Goal: Information Seeking & Learning: Learn about a topic

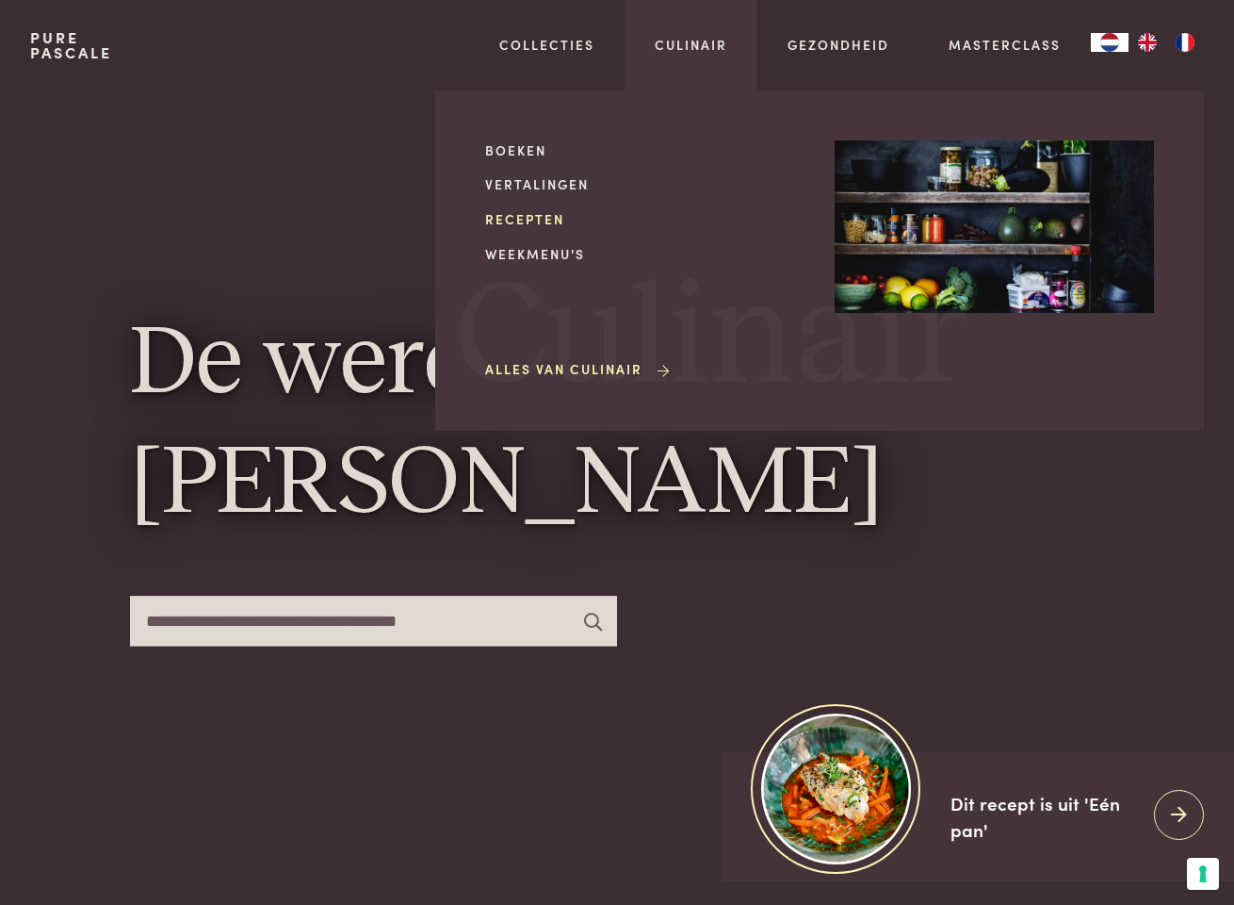
click at [528, 217] on link "Recepten" at bounding box center [644, 219] width 319 height 20
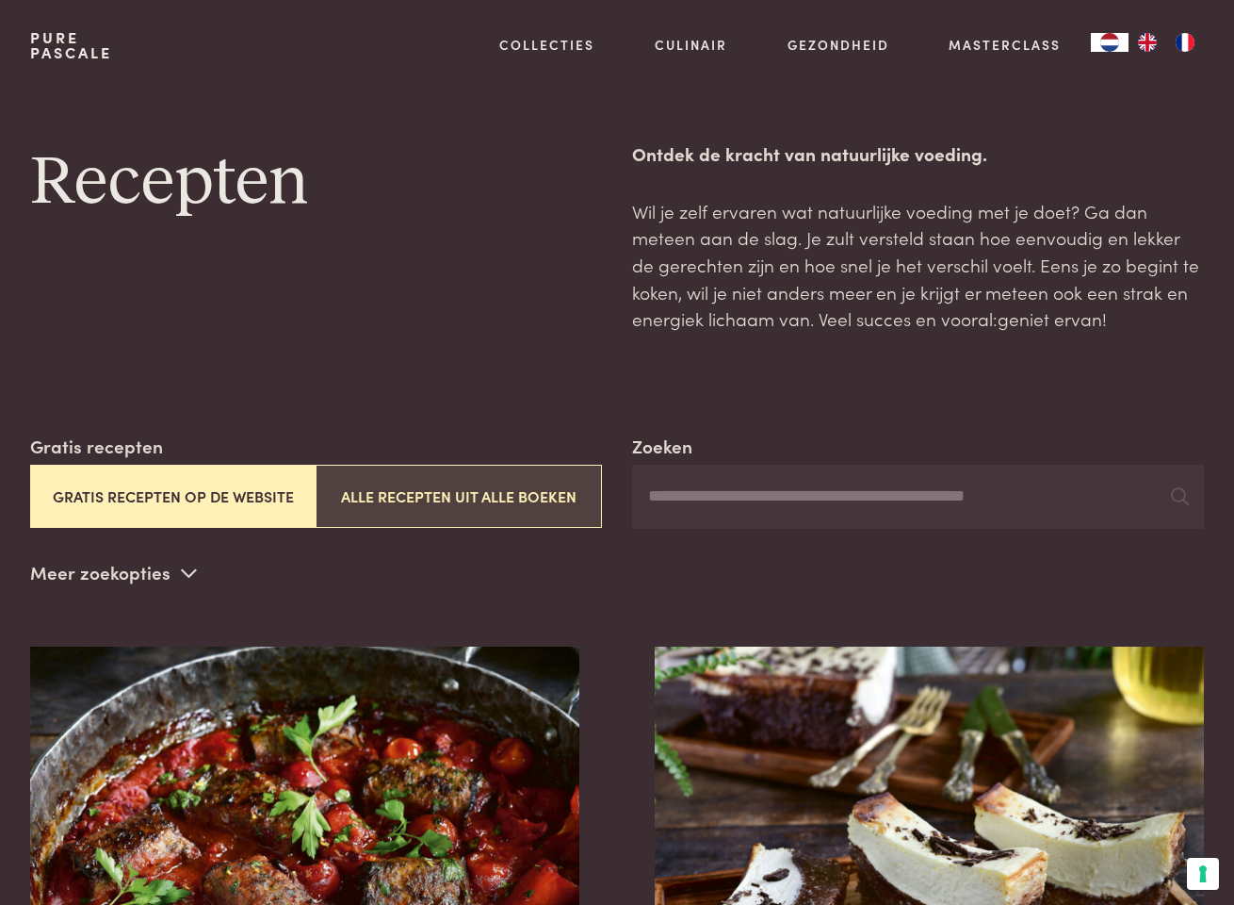
click at [438, 498] on button "Alle recepten uit alle boeken" at bounding box center [459, 496] width 286 height 63
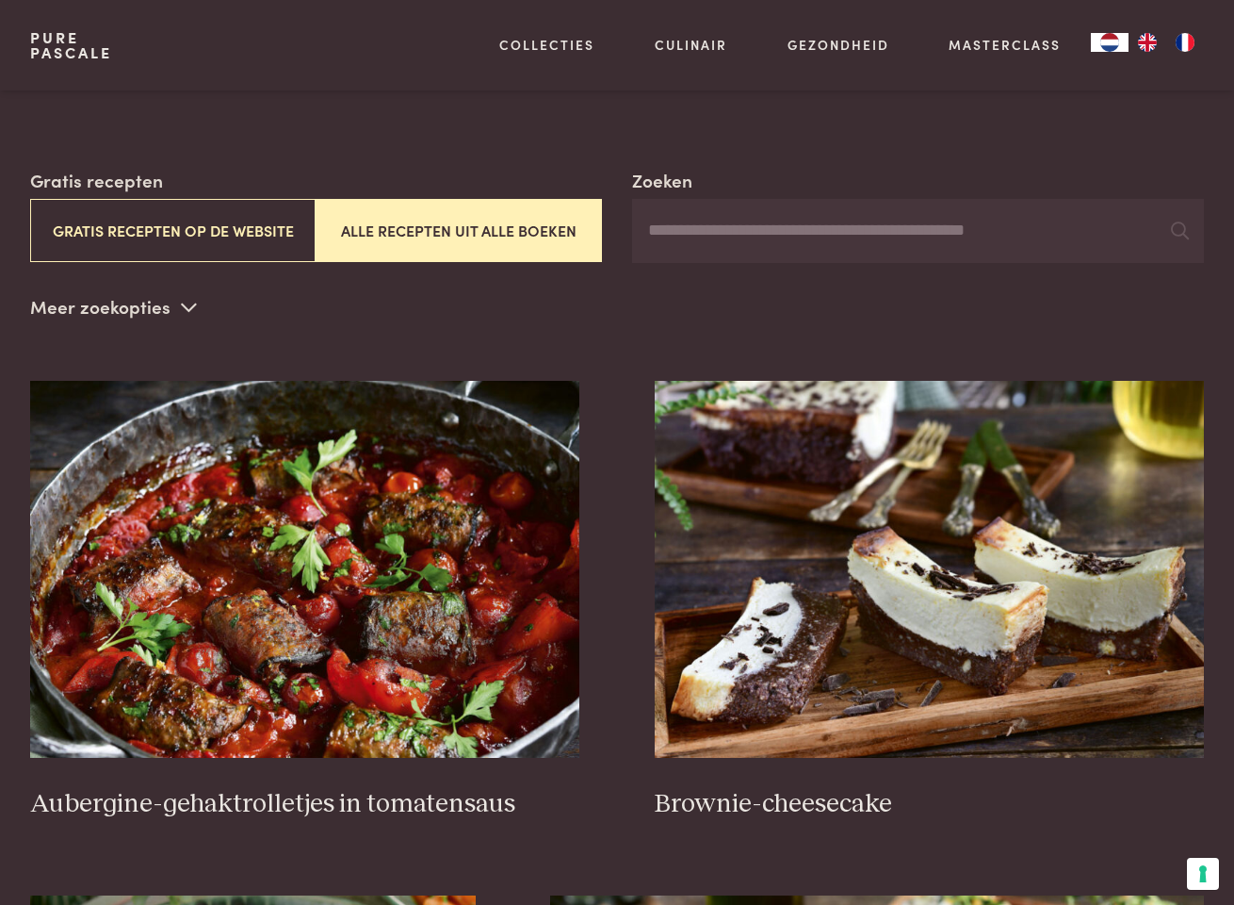
scroll to position [145, 0]
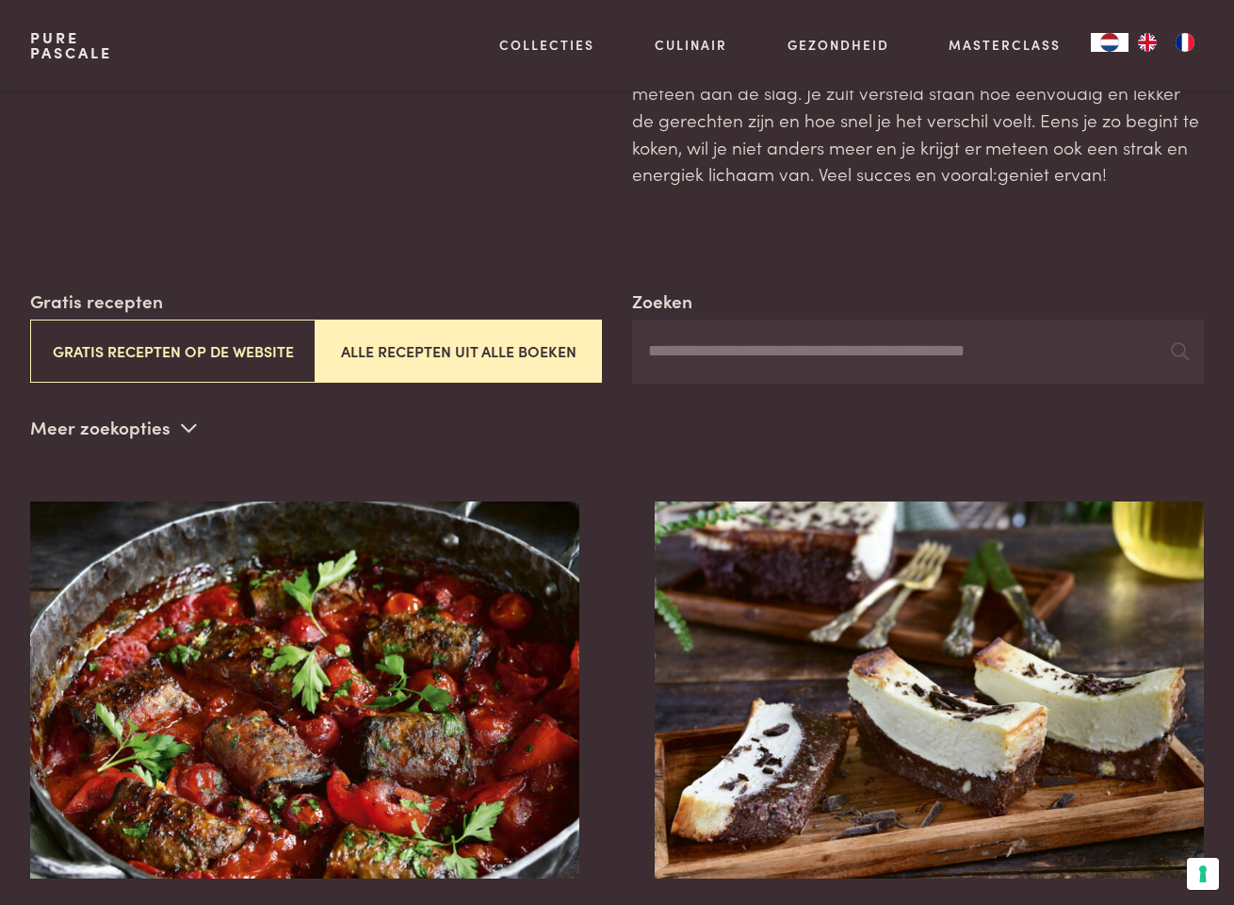
click at [701, 353] on input "Zoeken" at bounding box center [918, 351] width 572 height 64
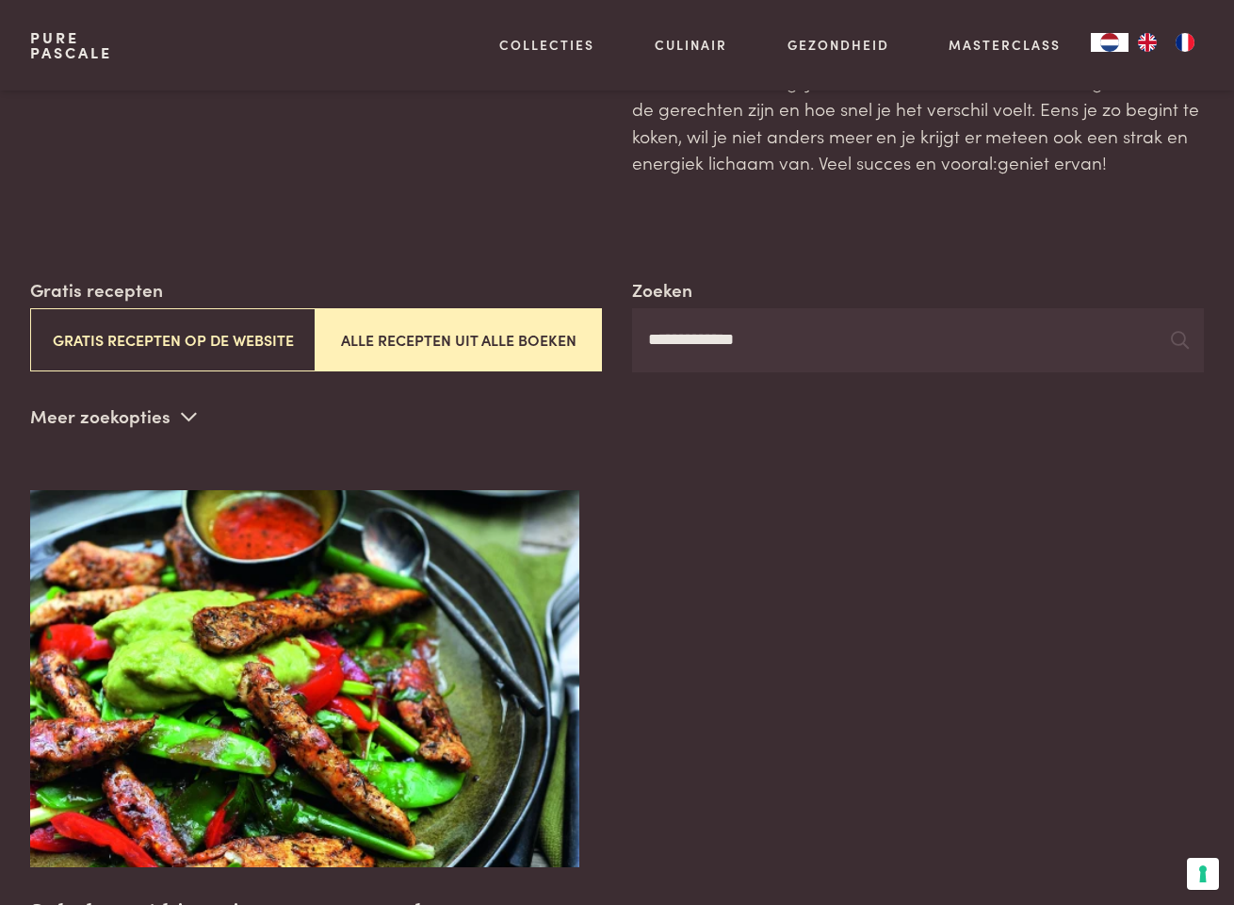
scroll to position [57, 0]
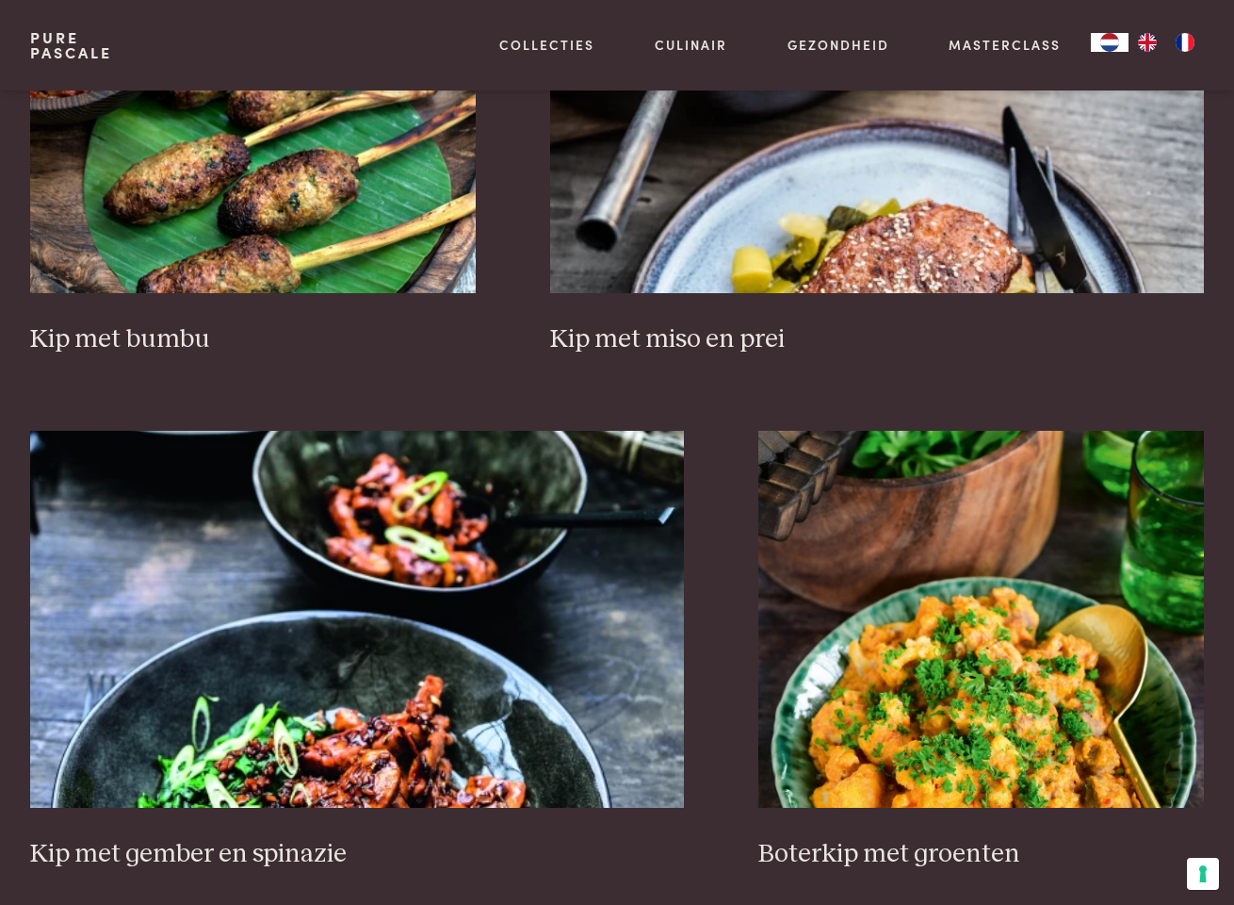
scroll to position [3068, 0]
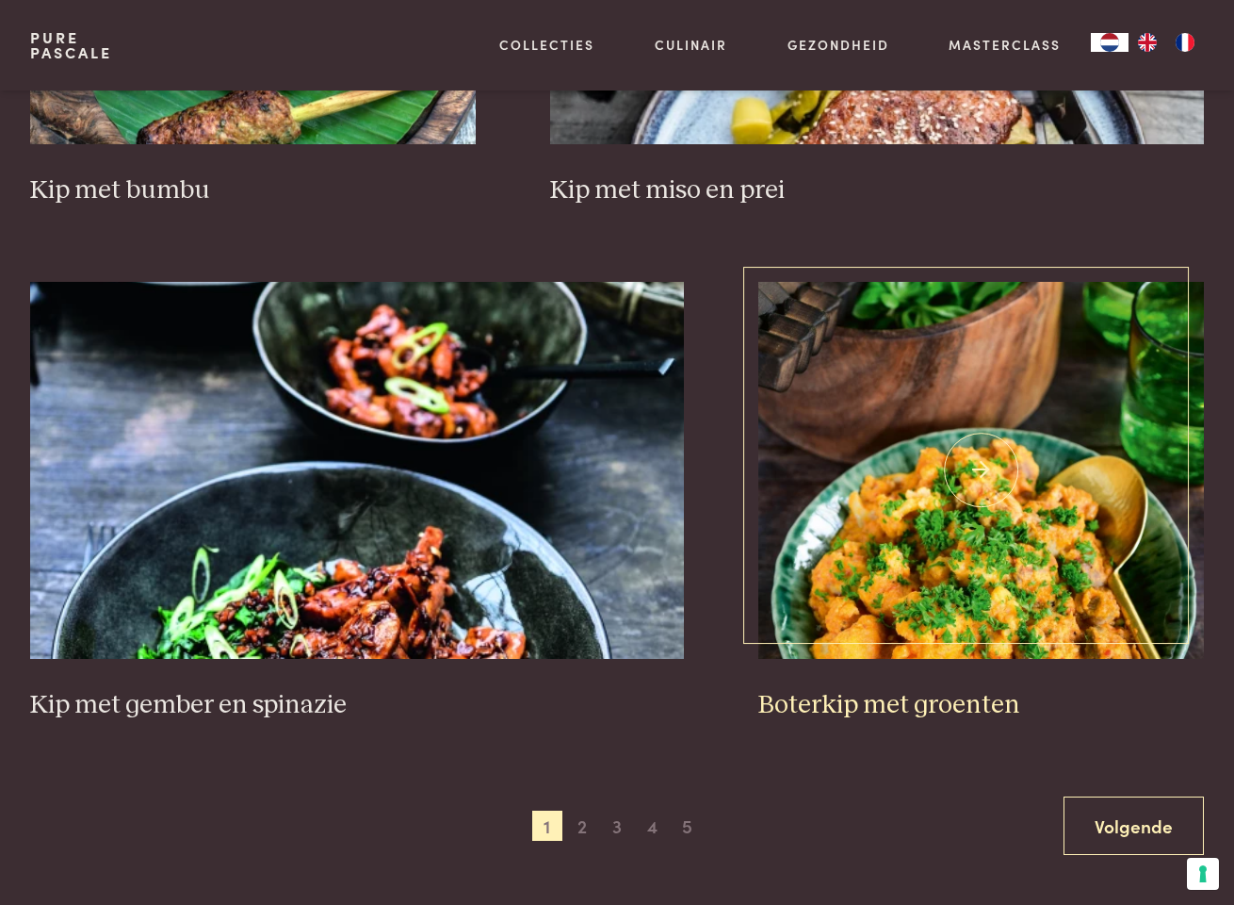
type input "***"
click at [990, 573] on img at bounding box center [982, 470] width 446 height 377
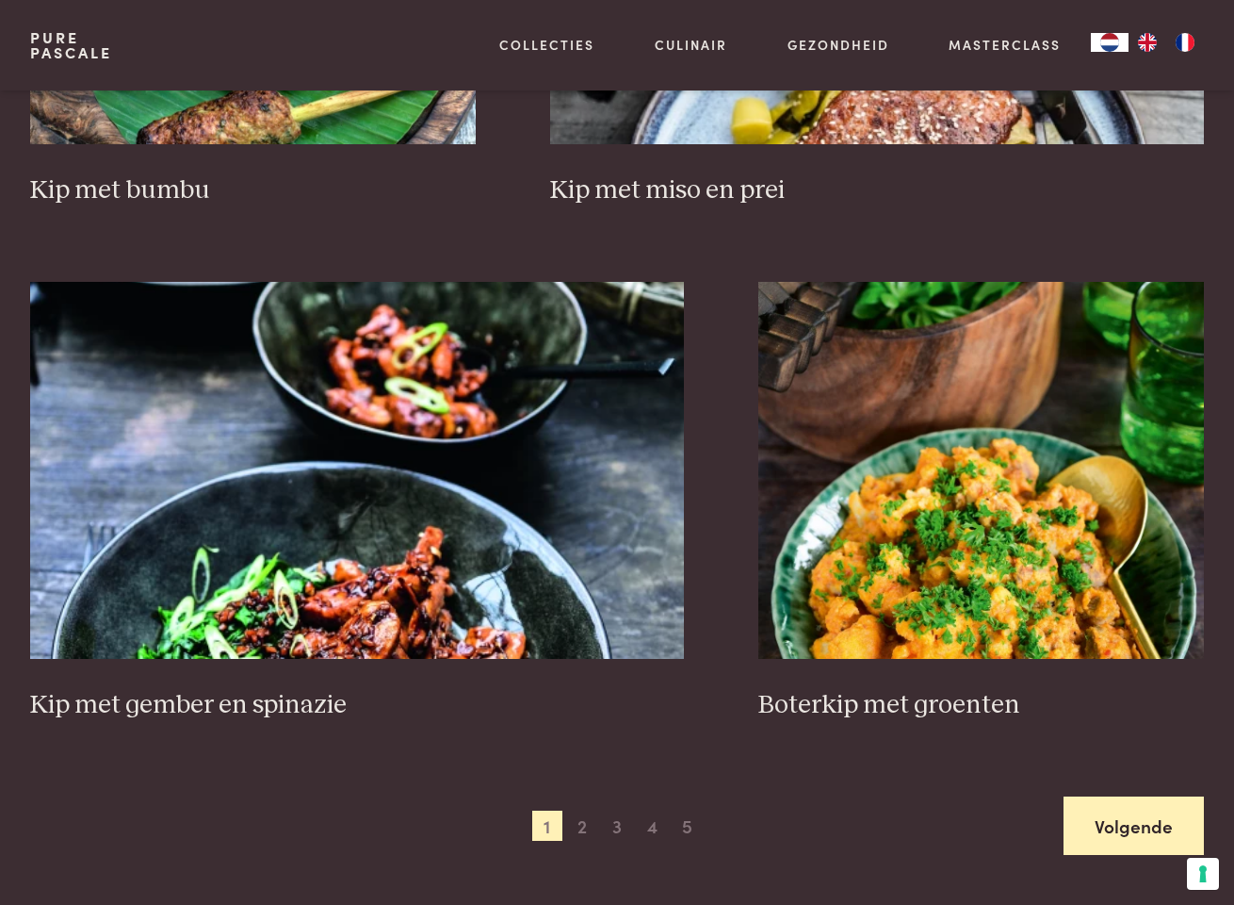
click at [1146, 816] on link "Volgende" at bounding box center [1134, 825] width 140 height 59
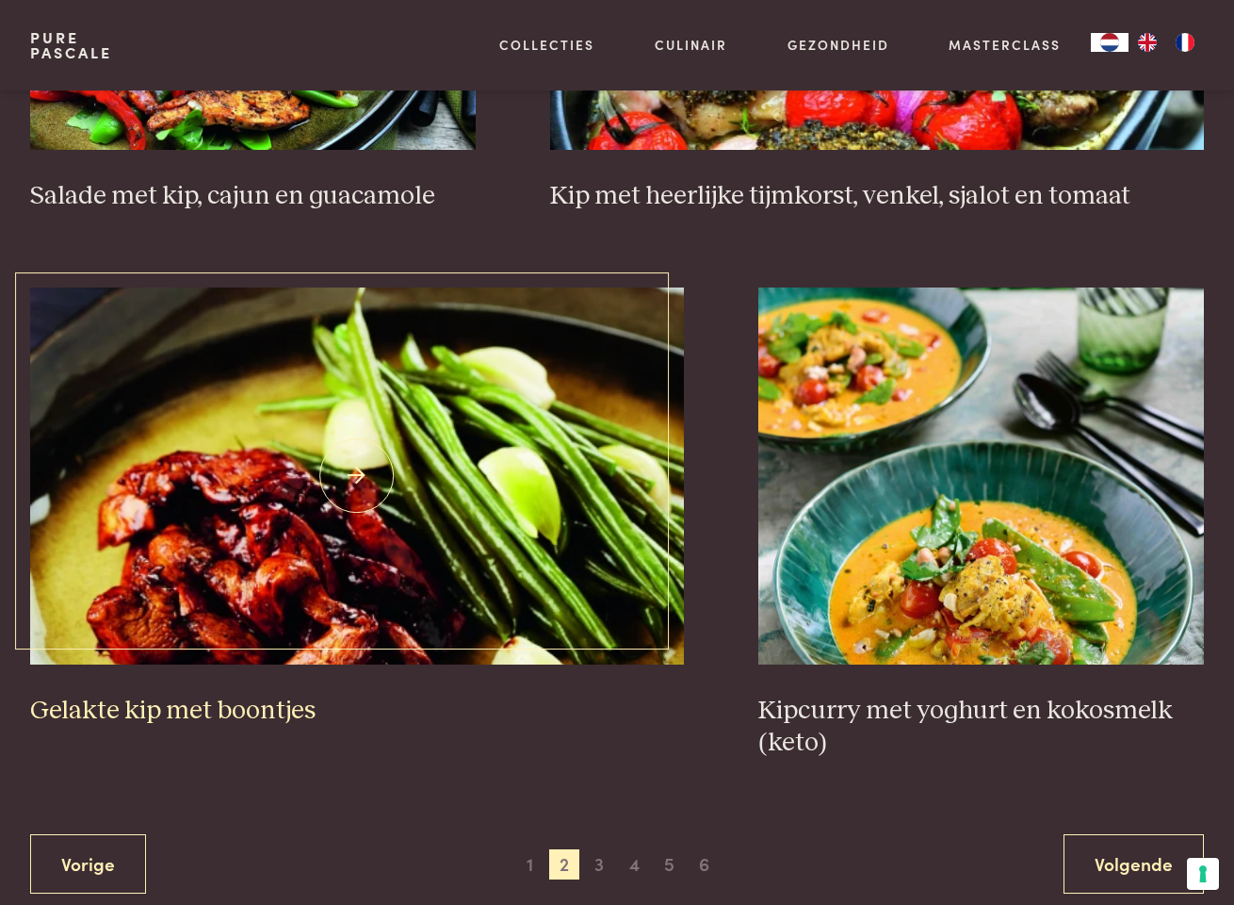
scroll to position [3106, 0]
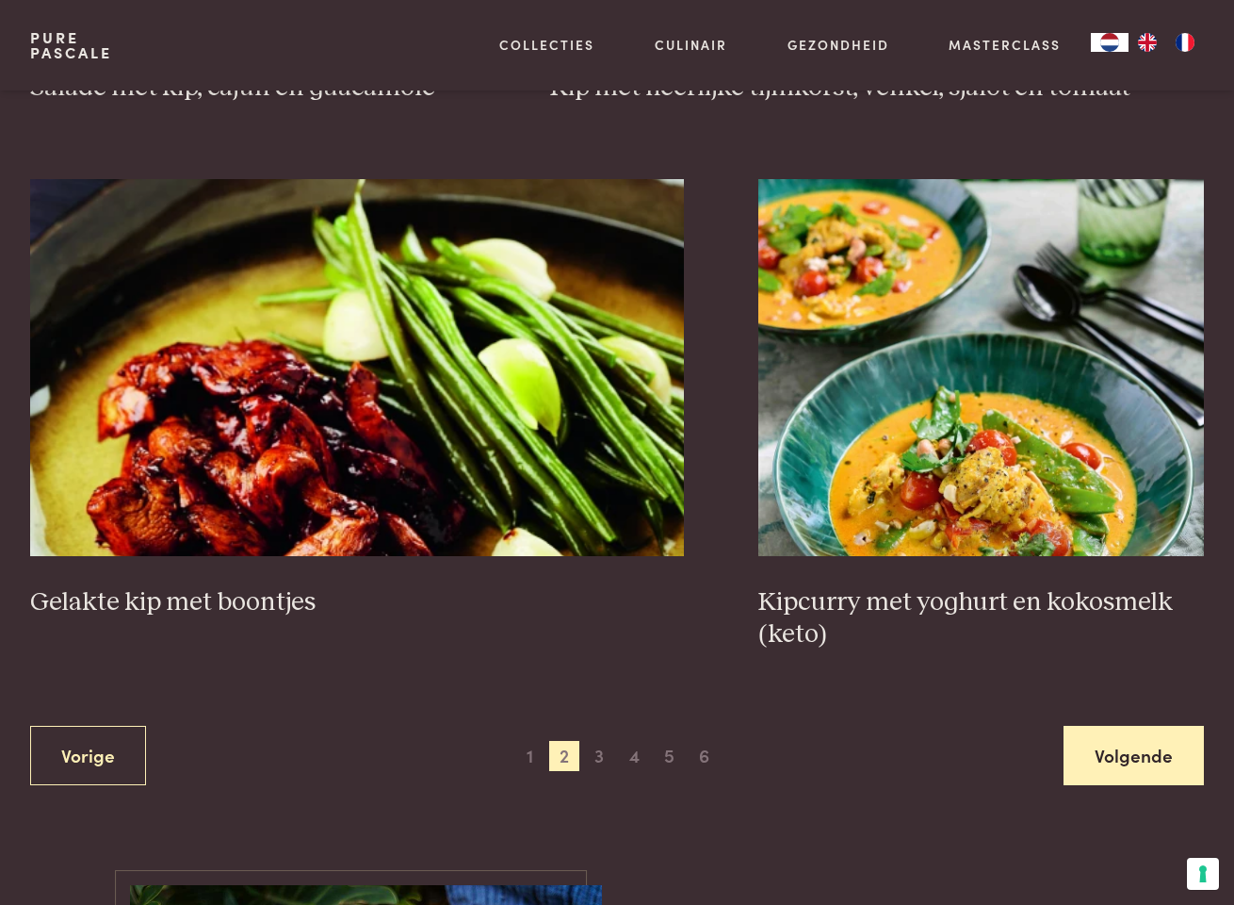
click at [1108, 743] on link "Volgende" at bounding box center [1134, 755] width 140 height 59
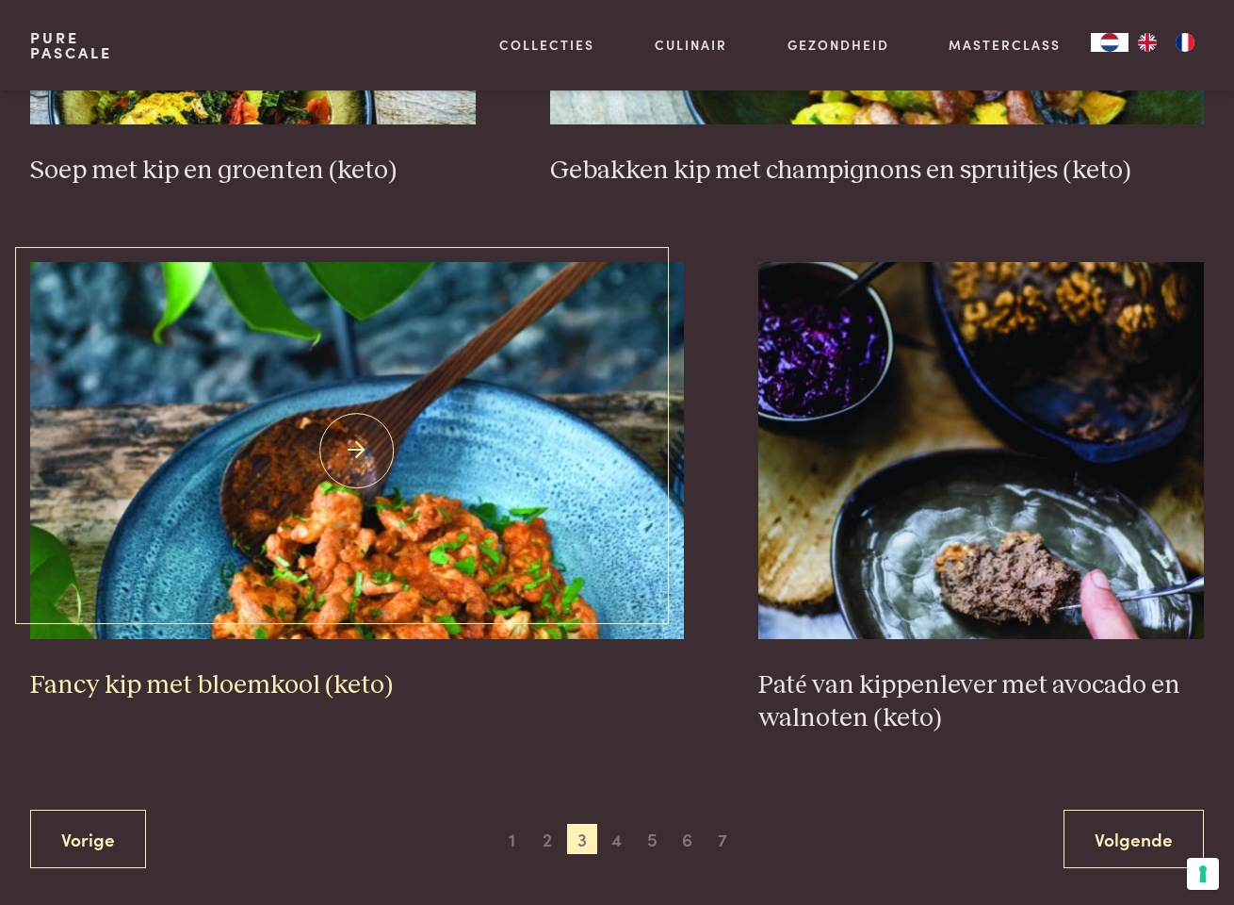
scroll to position [3170, 0]
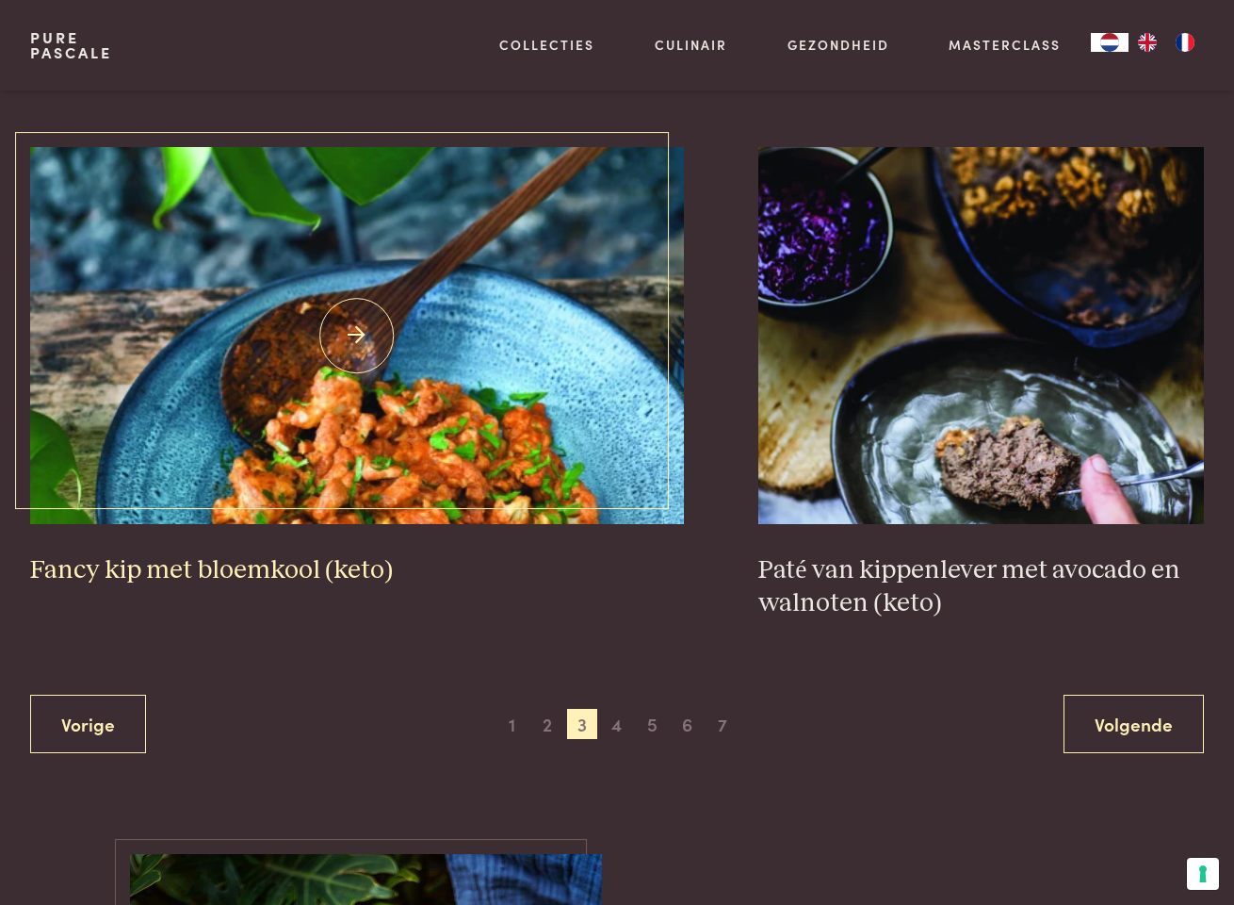
click at [301, 554] on h3 "Fancy kip met bloemkool (keto)" at bounding box center [357, 570] width 654 height 33
click at [349, 401] on img at bounding box center [357, 335] width 654 height 377
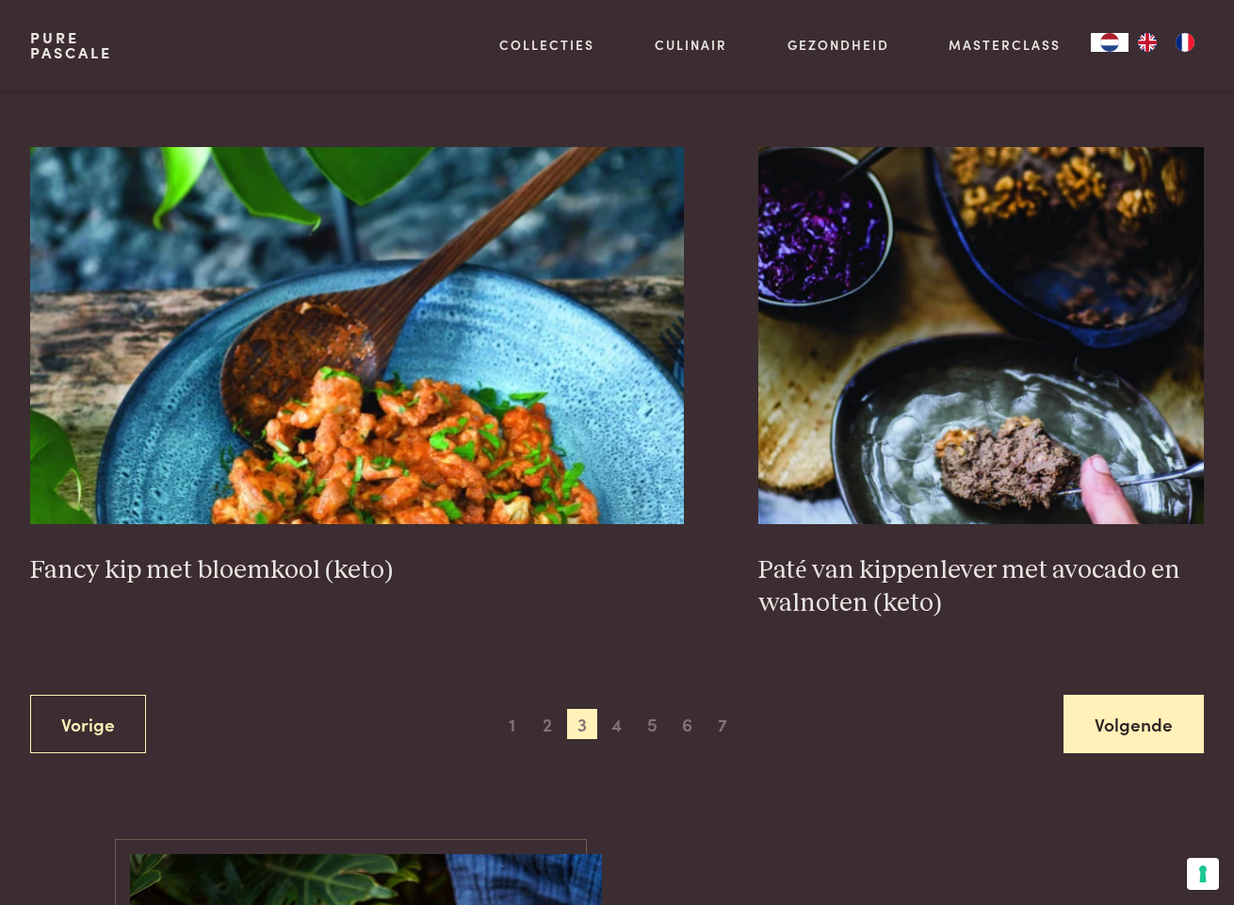
click at [1127, 694] on link "Volgende" at bounding box center [1134, 723] width 140 height 59
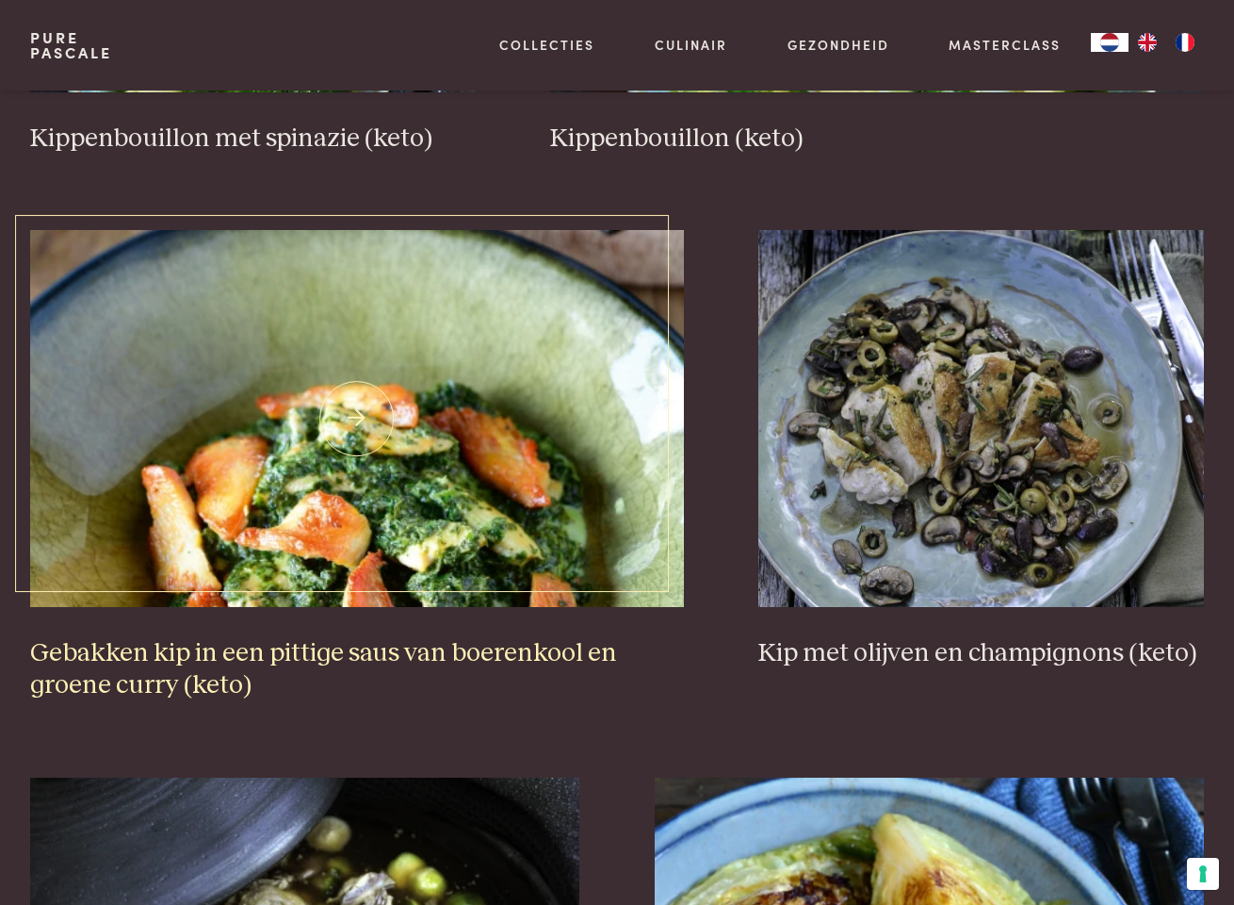
scroll to position [1587, 0]
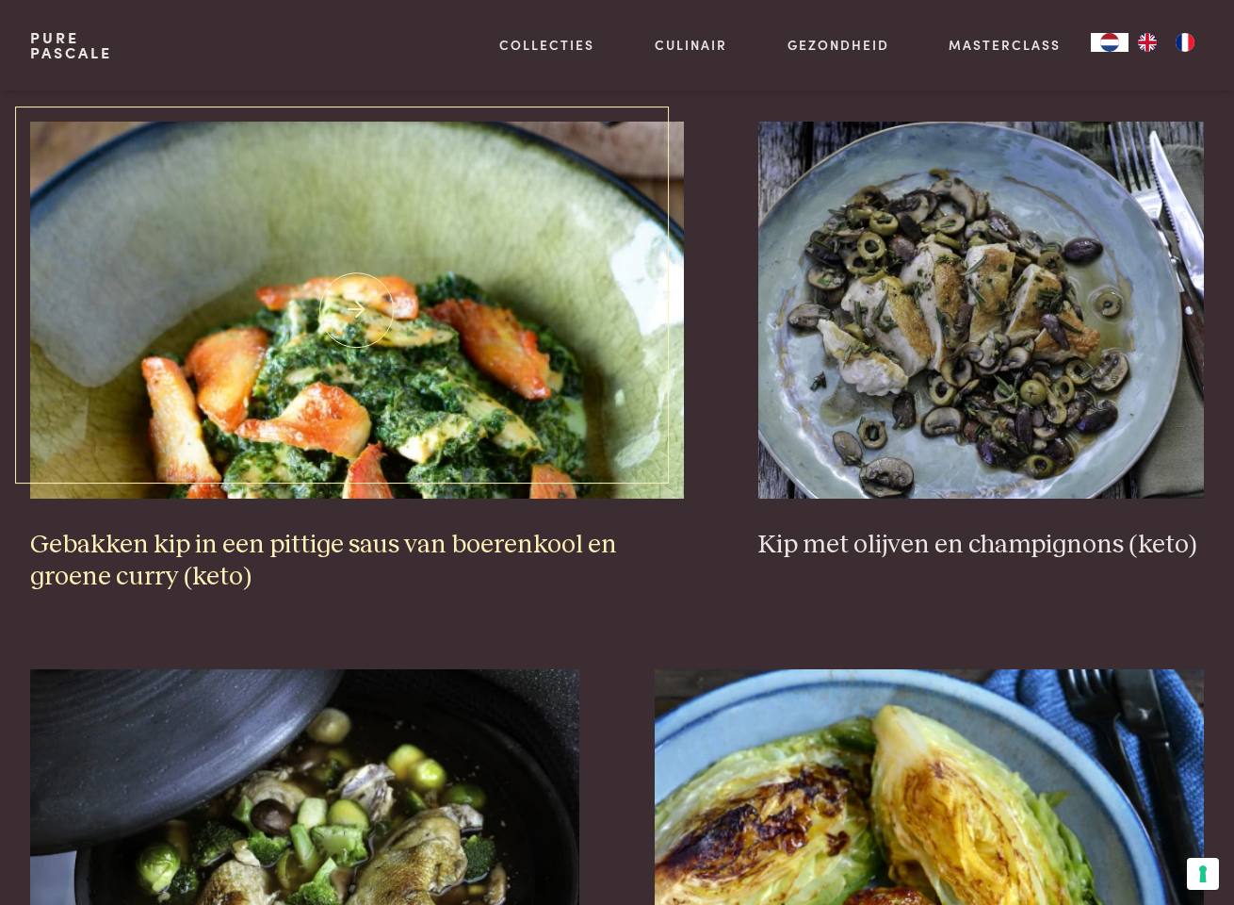
click at [408, 360] on img at bounding box center [357, 310] width 654 height 377
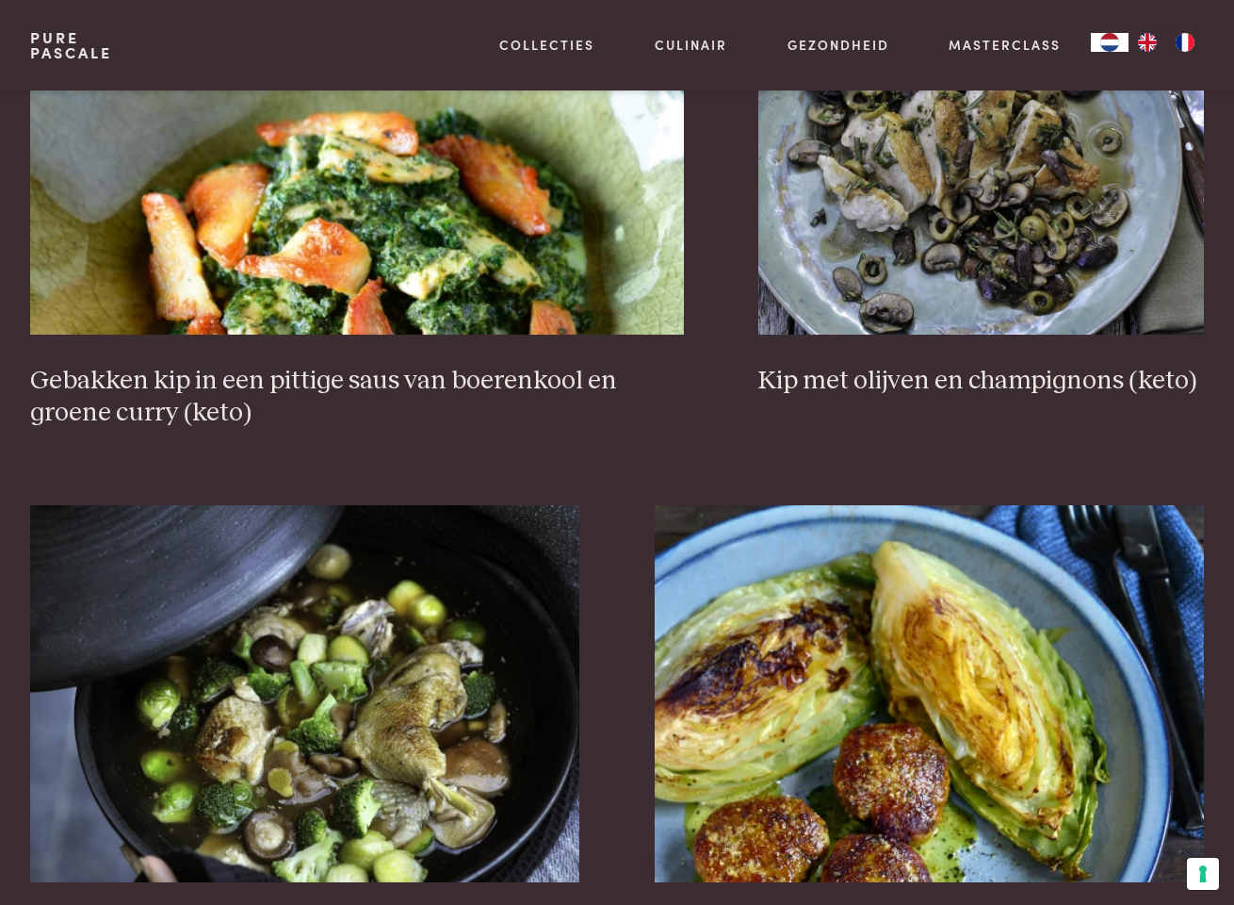
scroll to position [1599, 0]
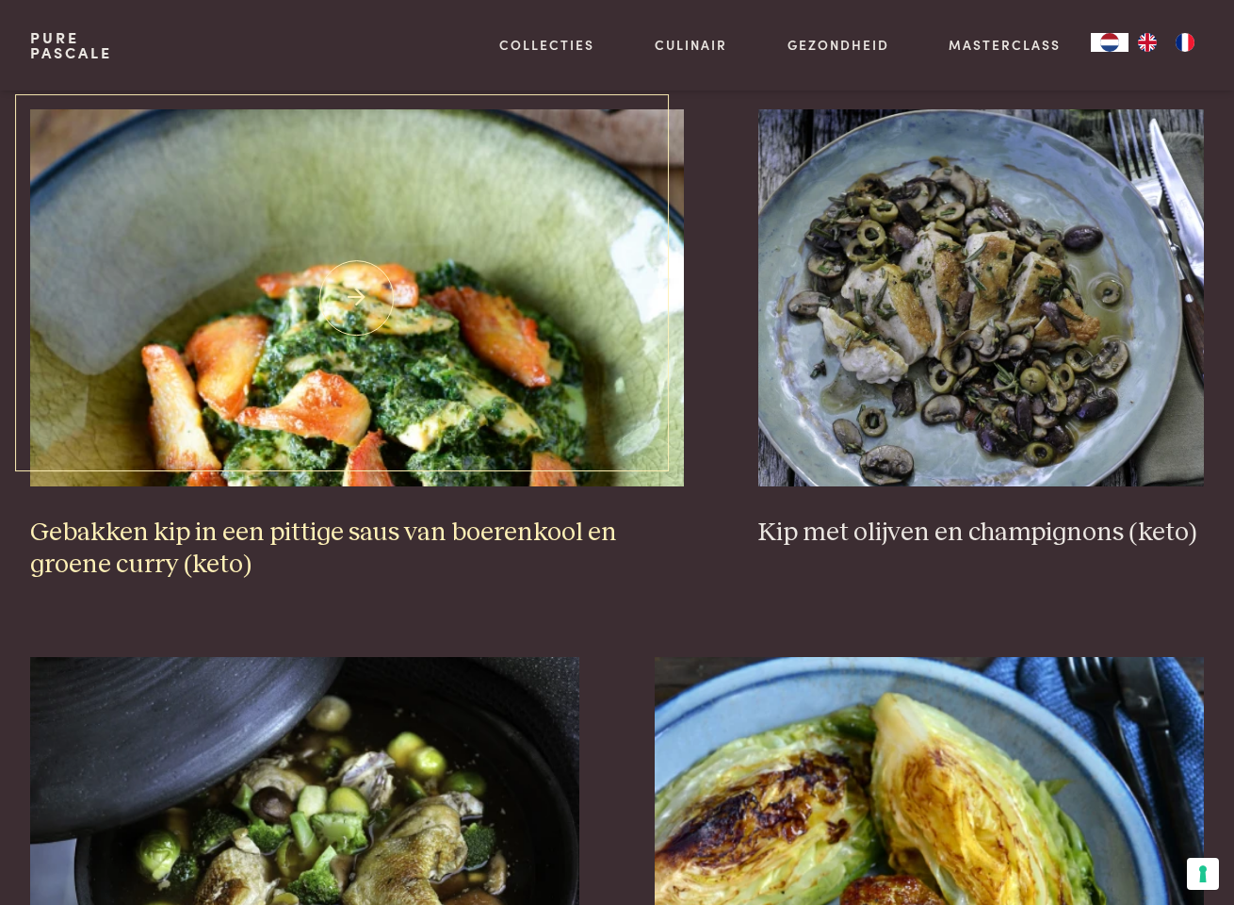
click at [417, 407] on img at bounding box center [357, 297] width 654 height 377
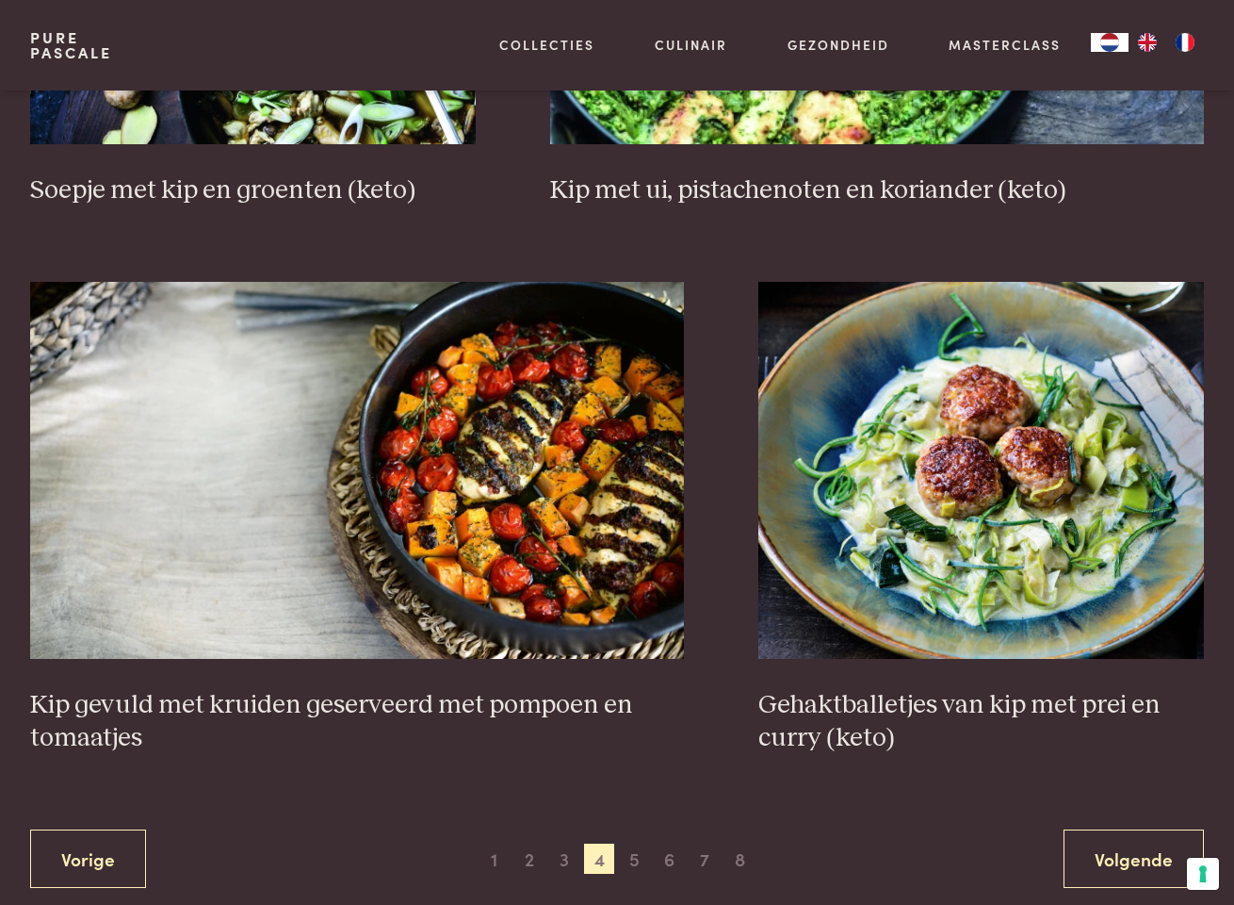
scroll to position [3126, 0]
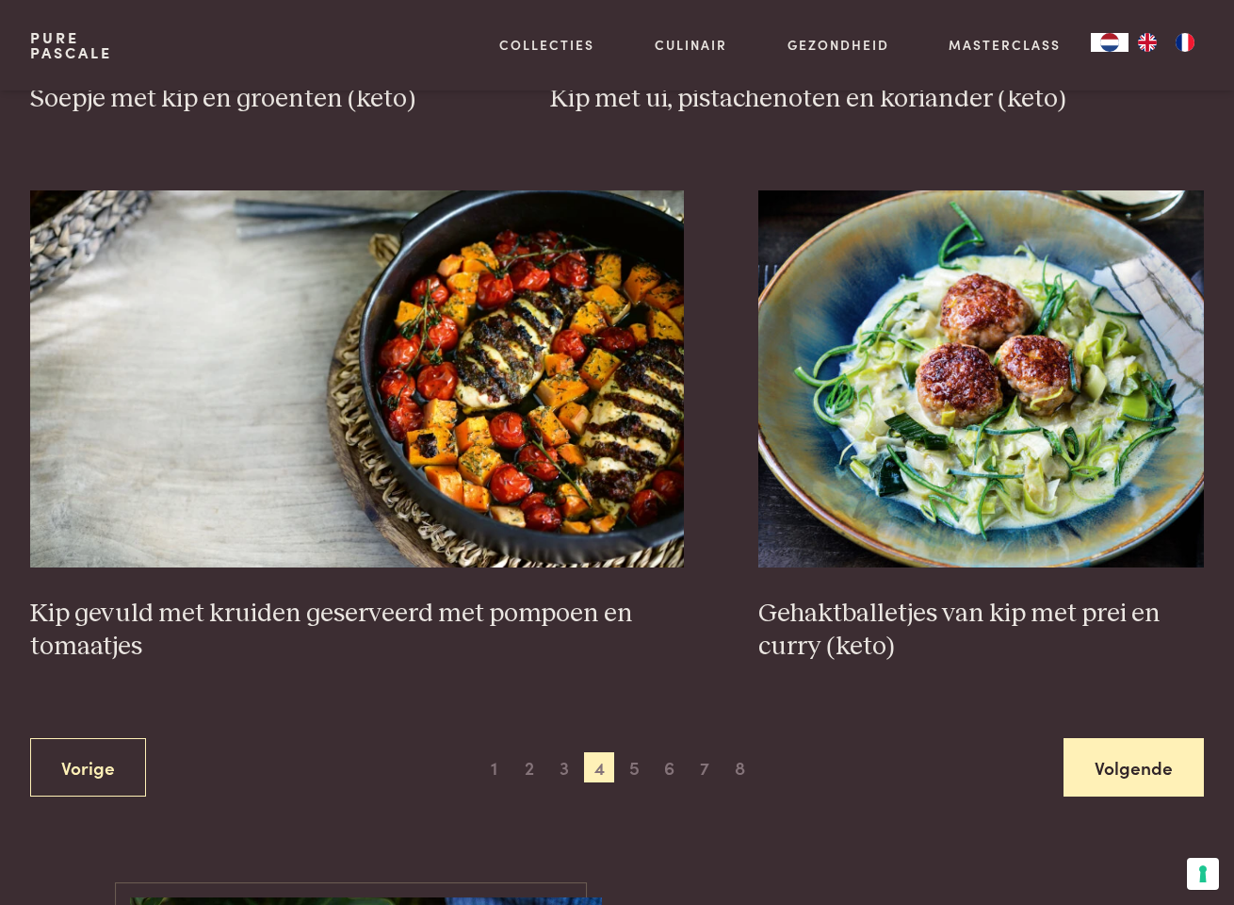
click at [1173, 761] on link "Volgende" at bounding box center [1134, 767] width 140 height 59
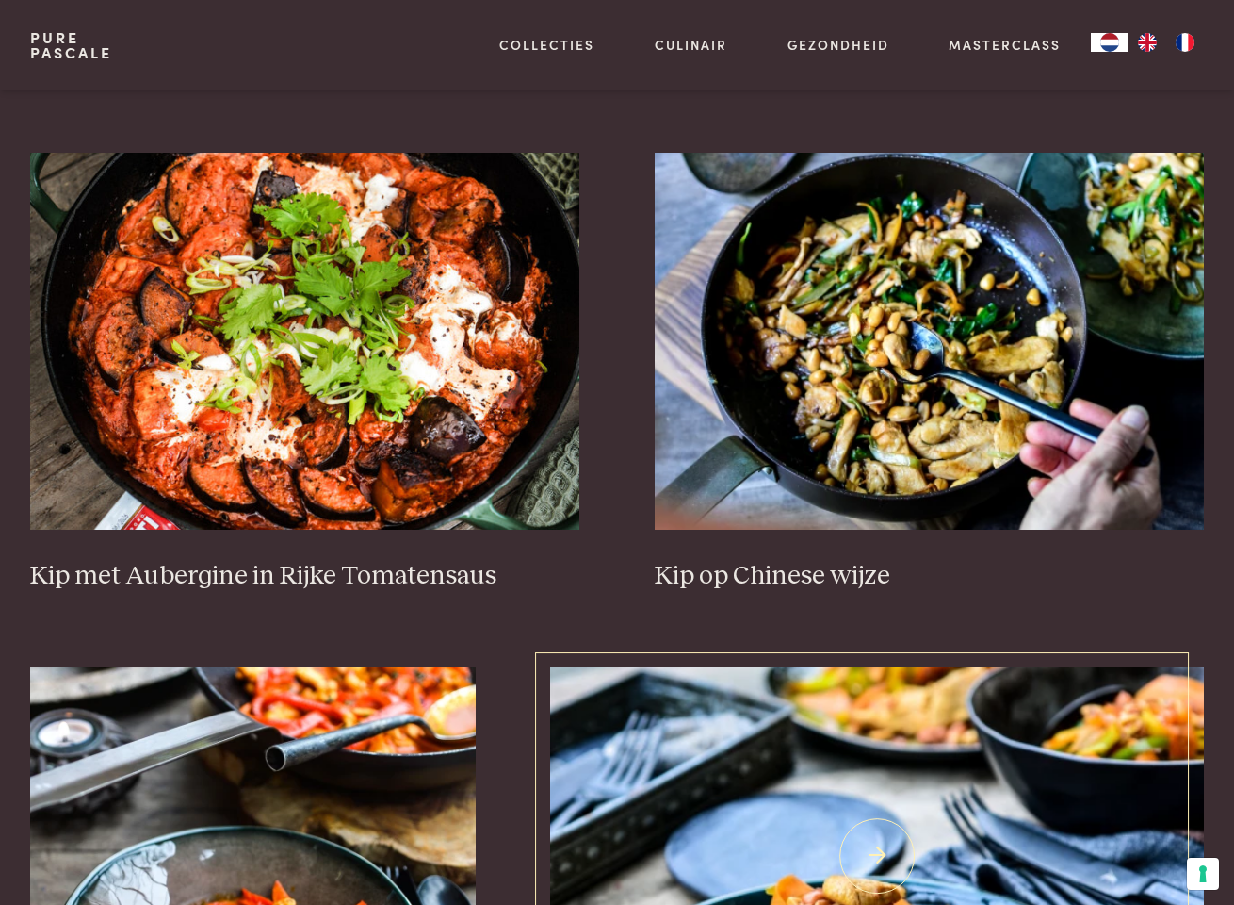
scroll to position [2092, 0]
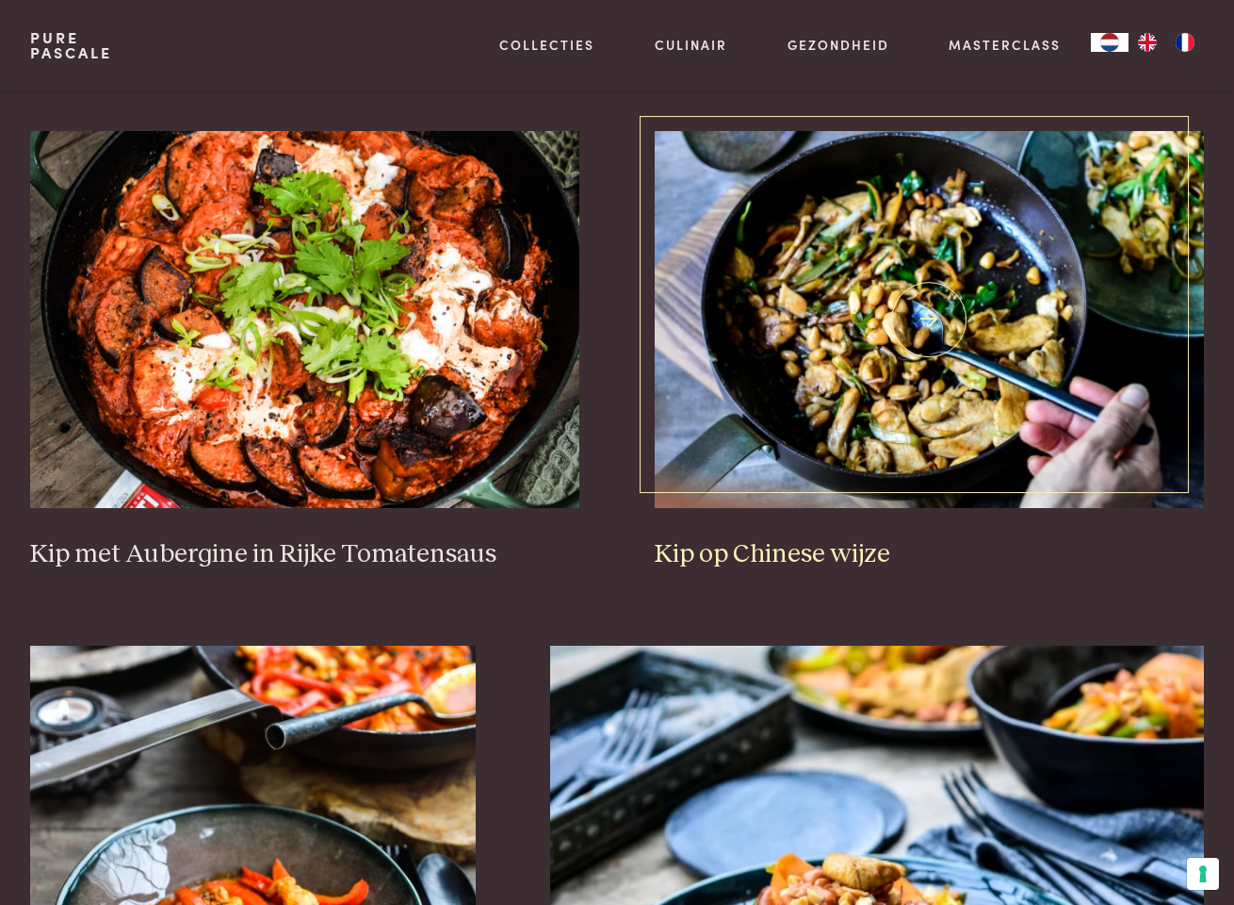
click at [946, 382] on img at bounding box center [929, 319] width 549 height 377
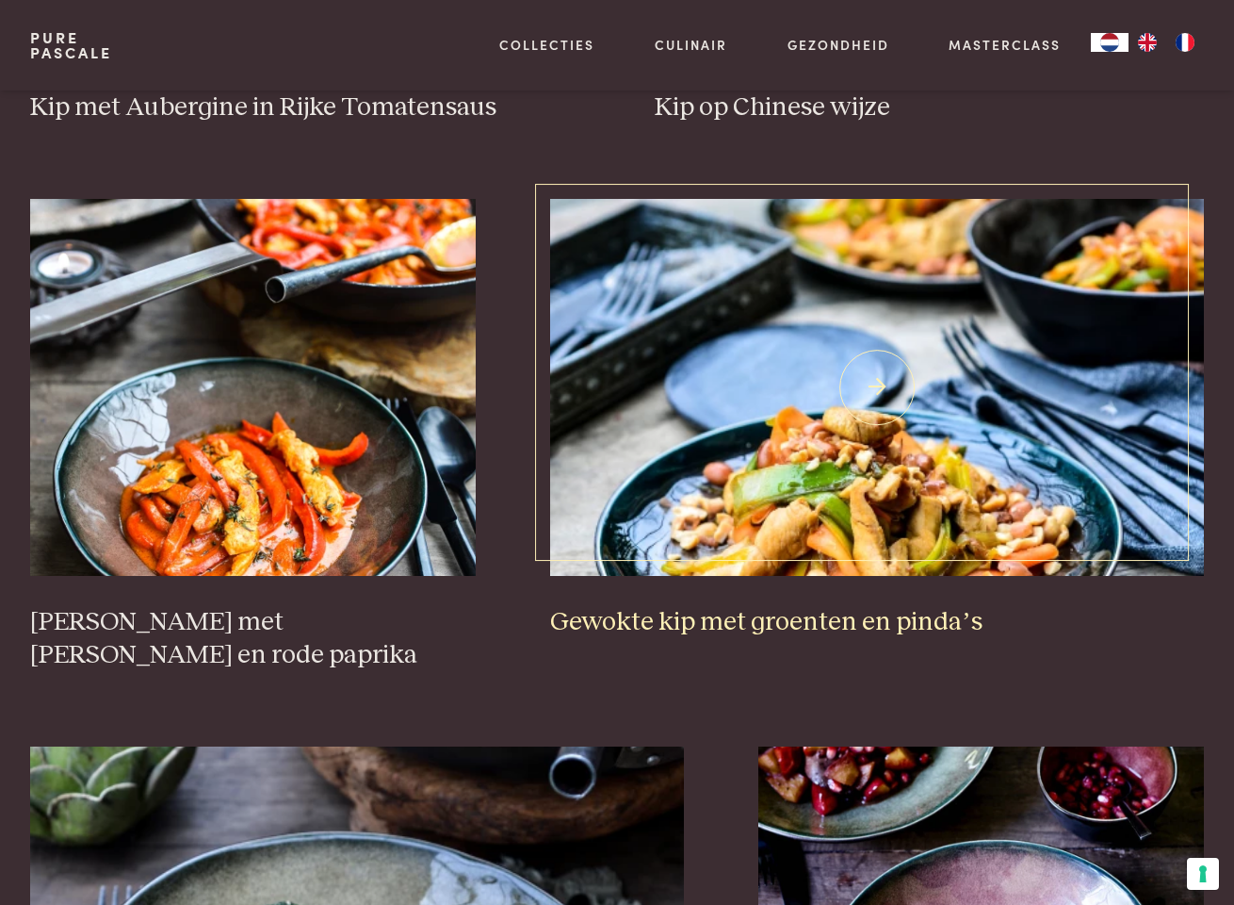
scroll to position [2480, 0]
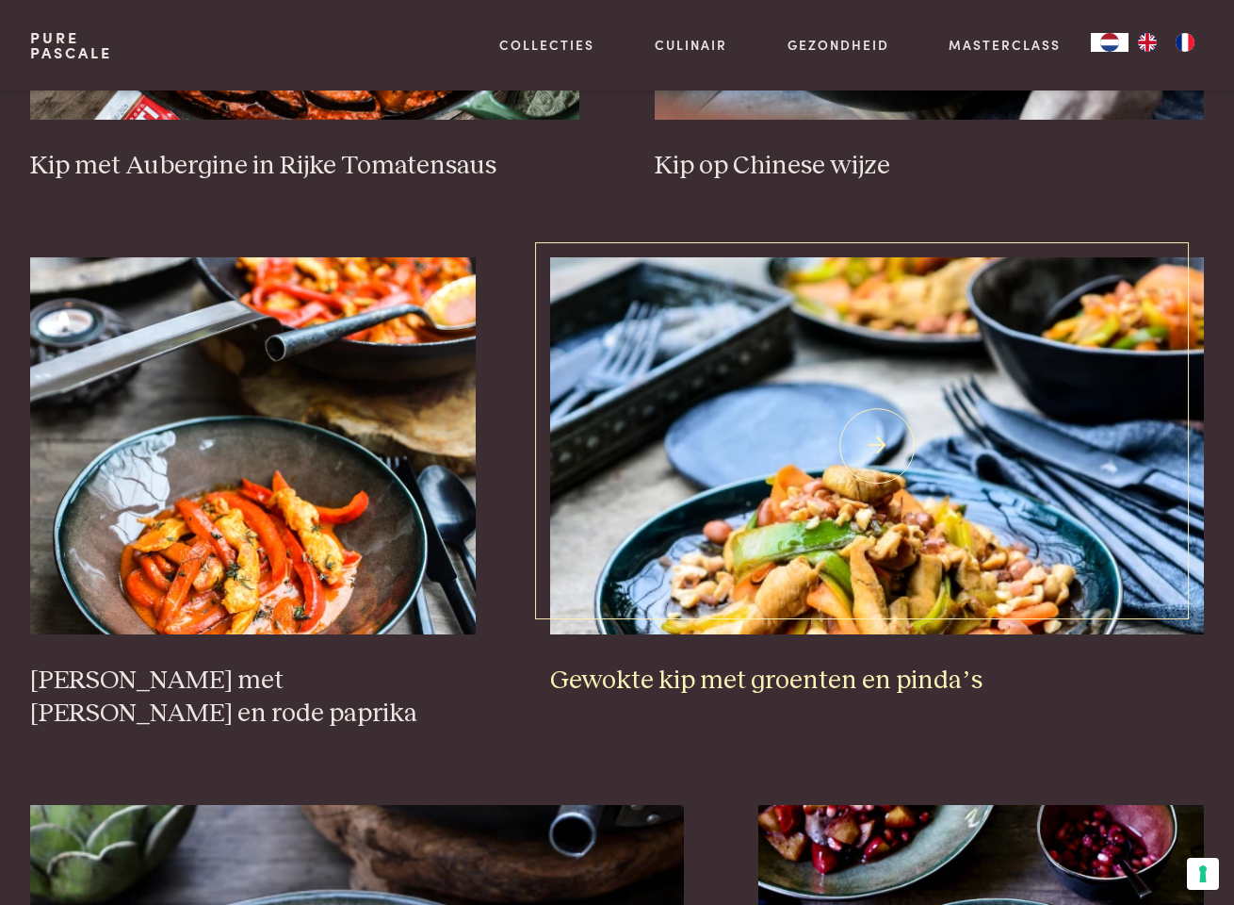
click at [895, 559] on img at bounding box center [877, 445] width 654 height 377
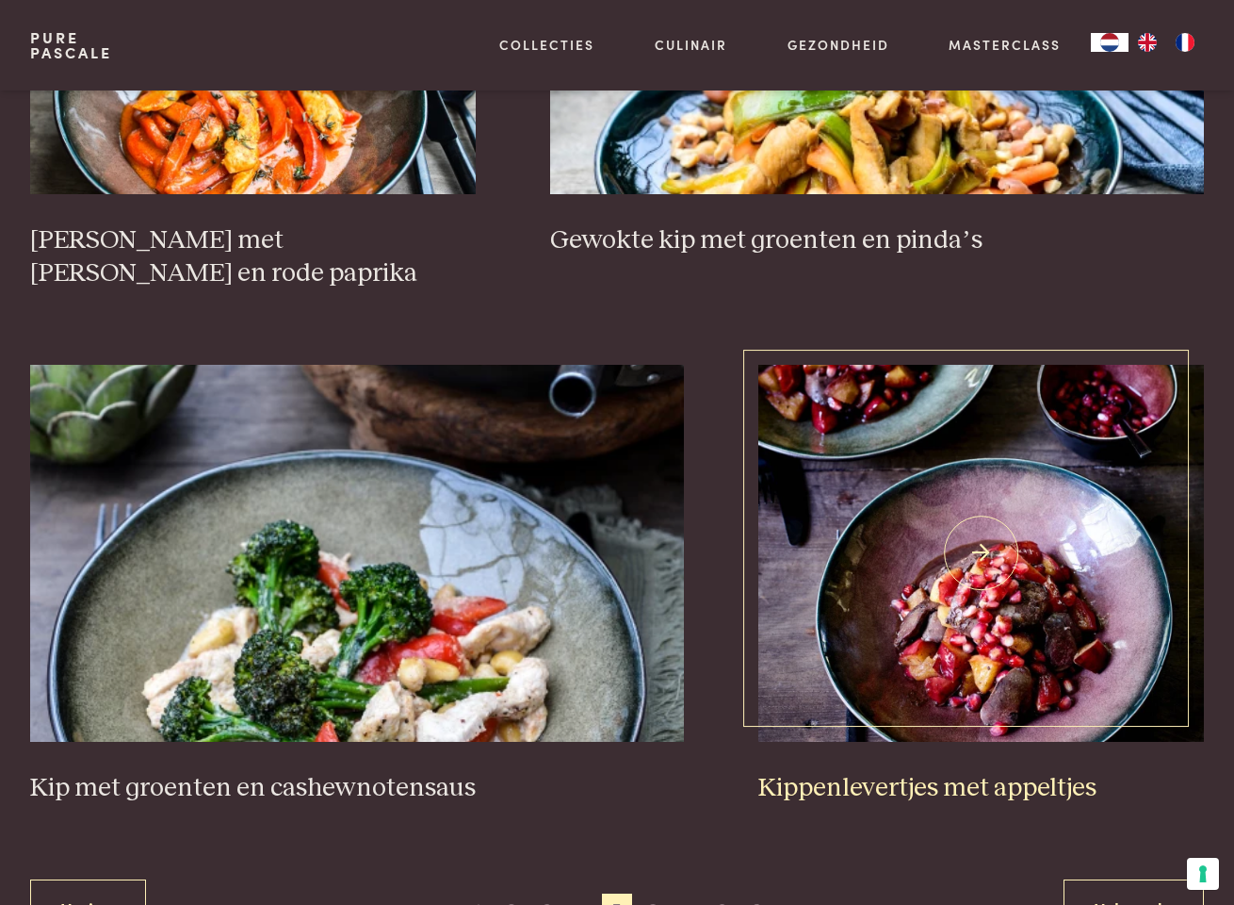
scroll to position [3041, 0]
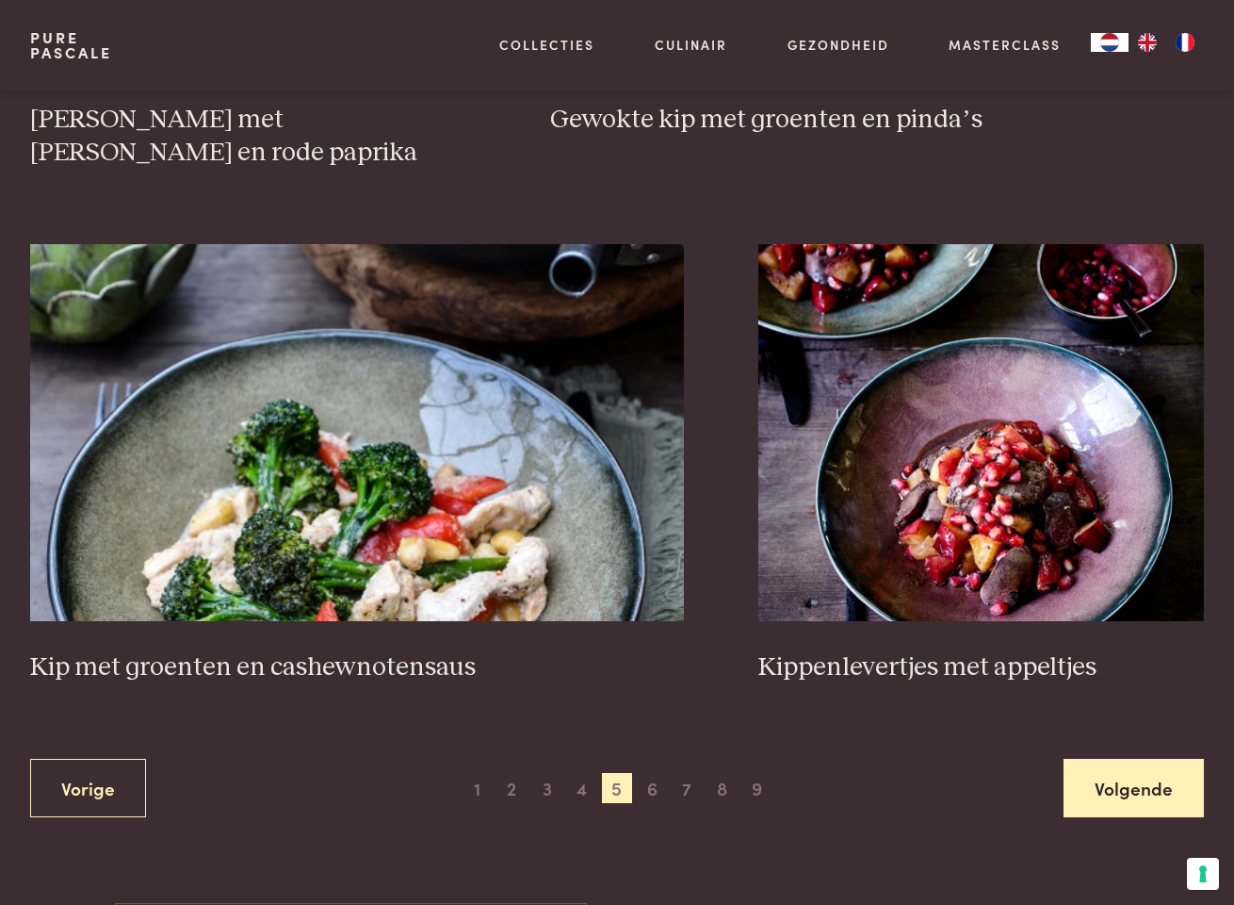
click at [1138, 759] on link "Volgende" at bounding box center [1134, 788] width 140 height 59
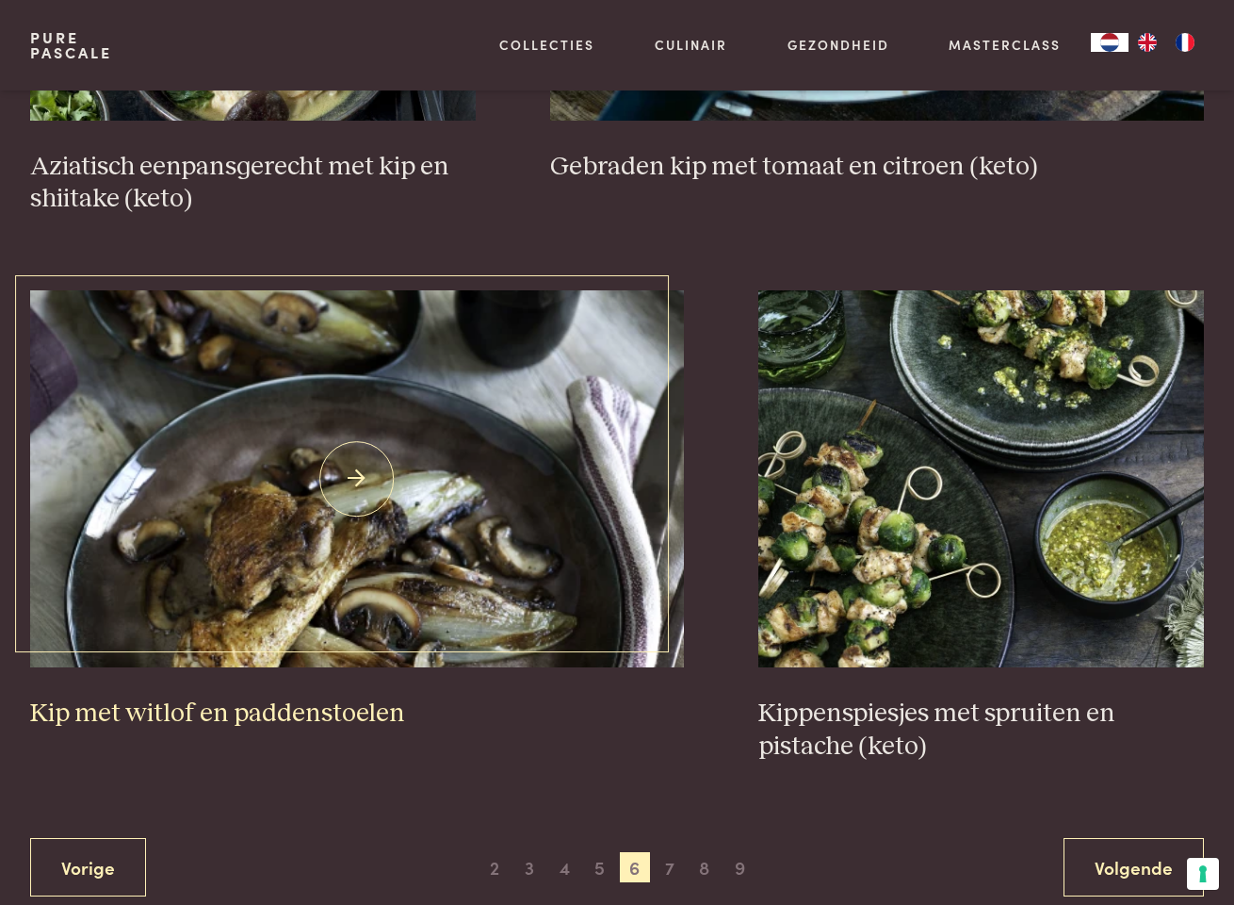
scroll to position [3175, 0]
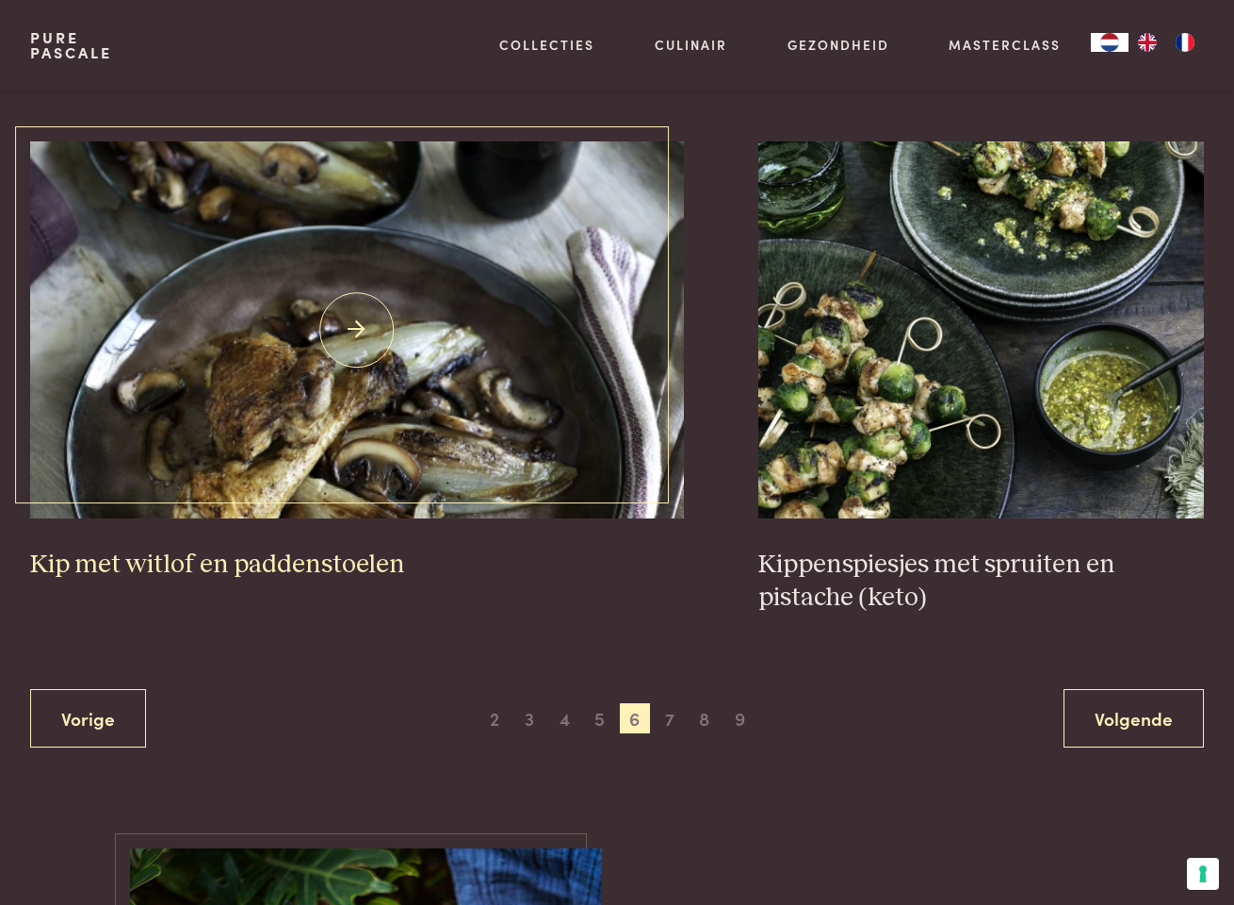
click at [328, 397] on img at bounding box center [357, 329] width 654 height 377
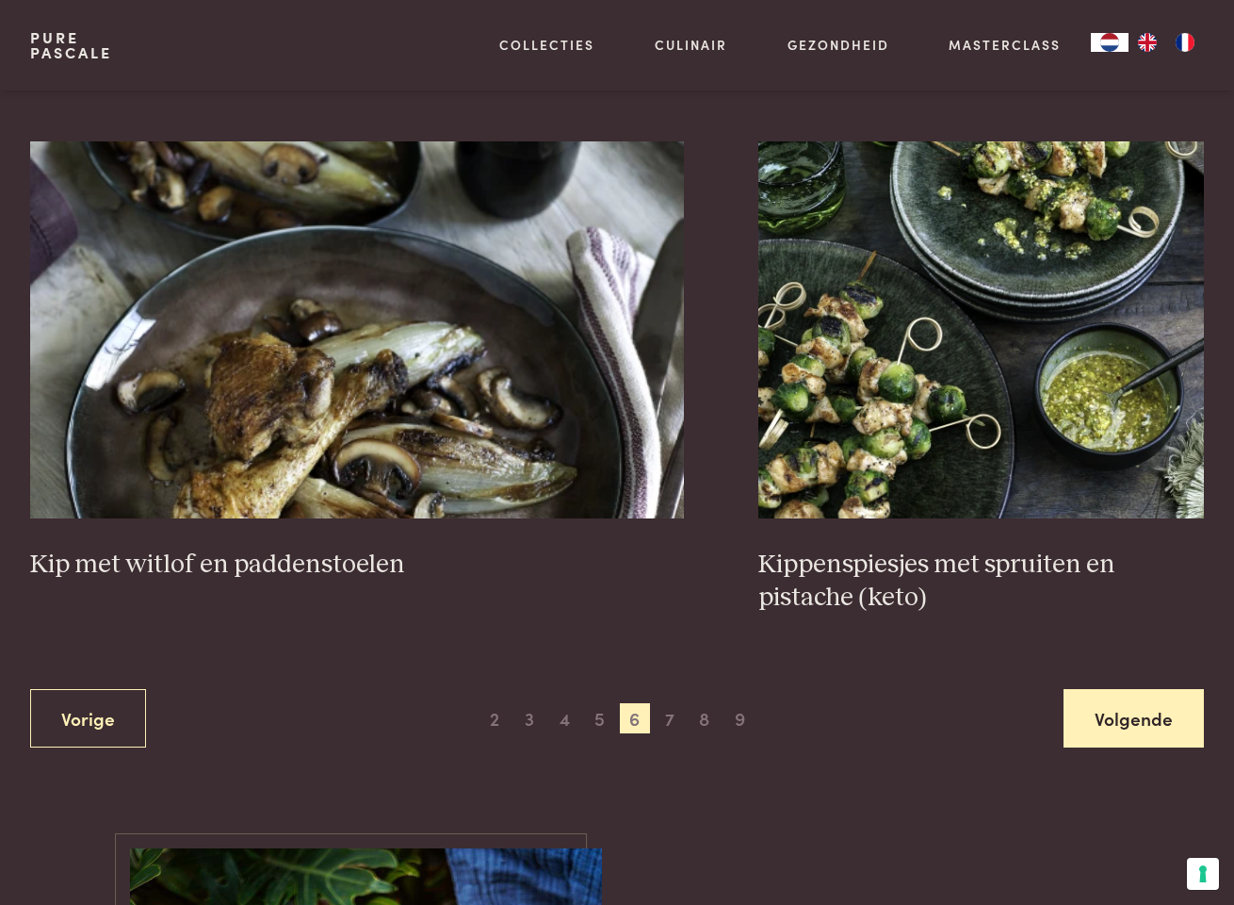
click at [1133, 714] on link "Volgende" at bounding box center [1134, 718] width 140 height 59
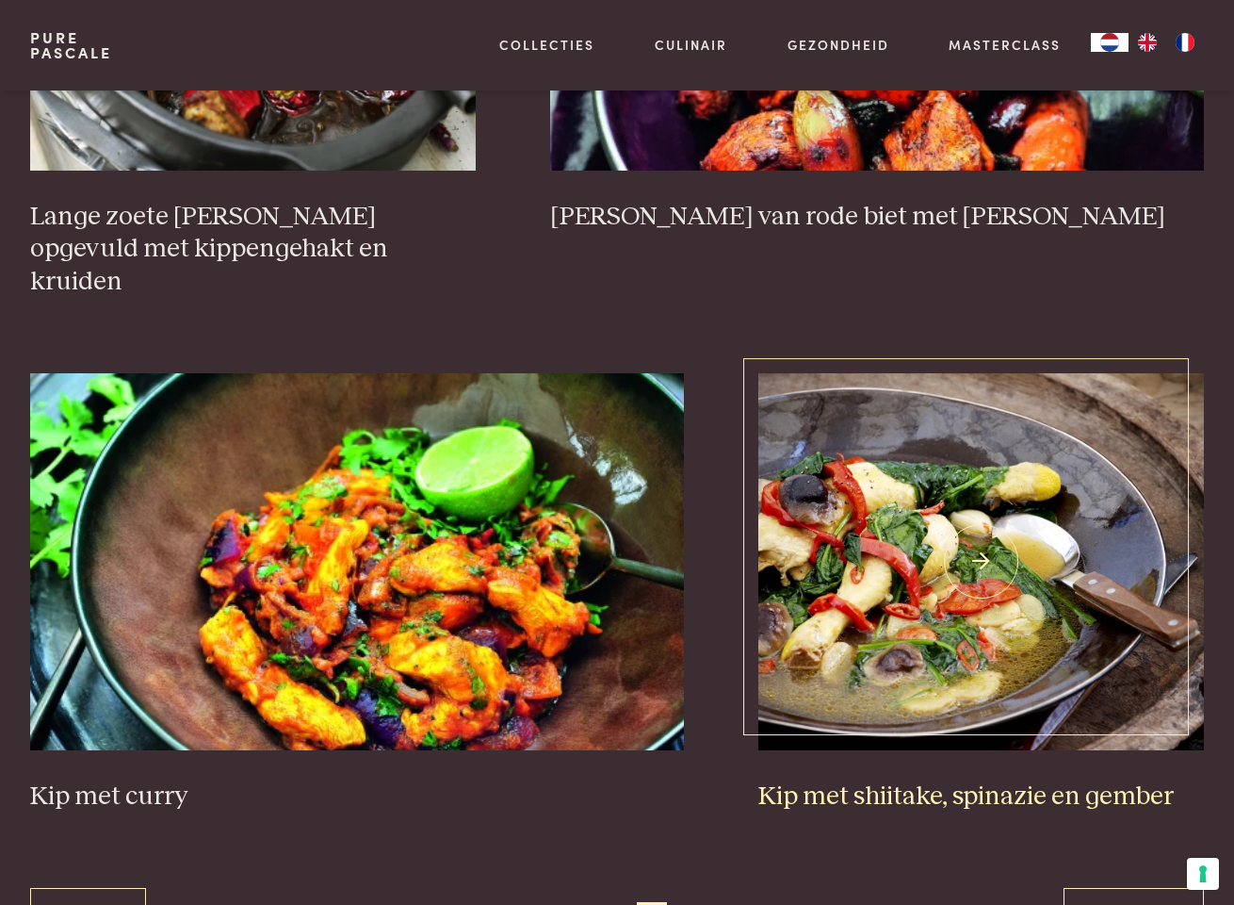
scroll to position [3115, 0]
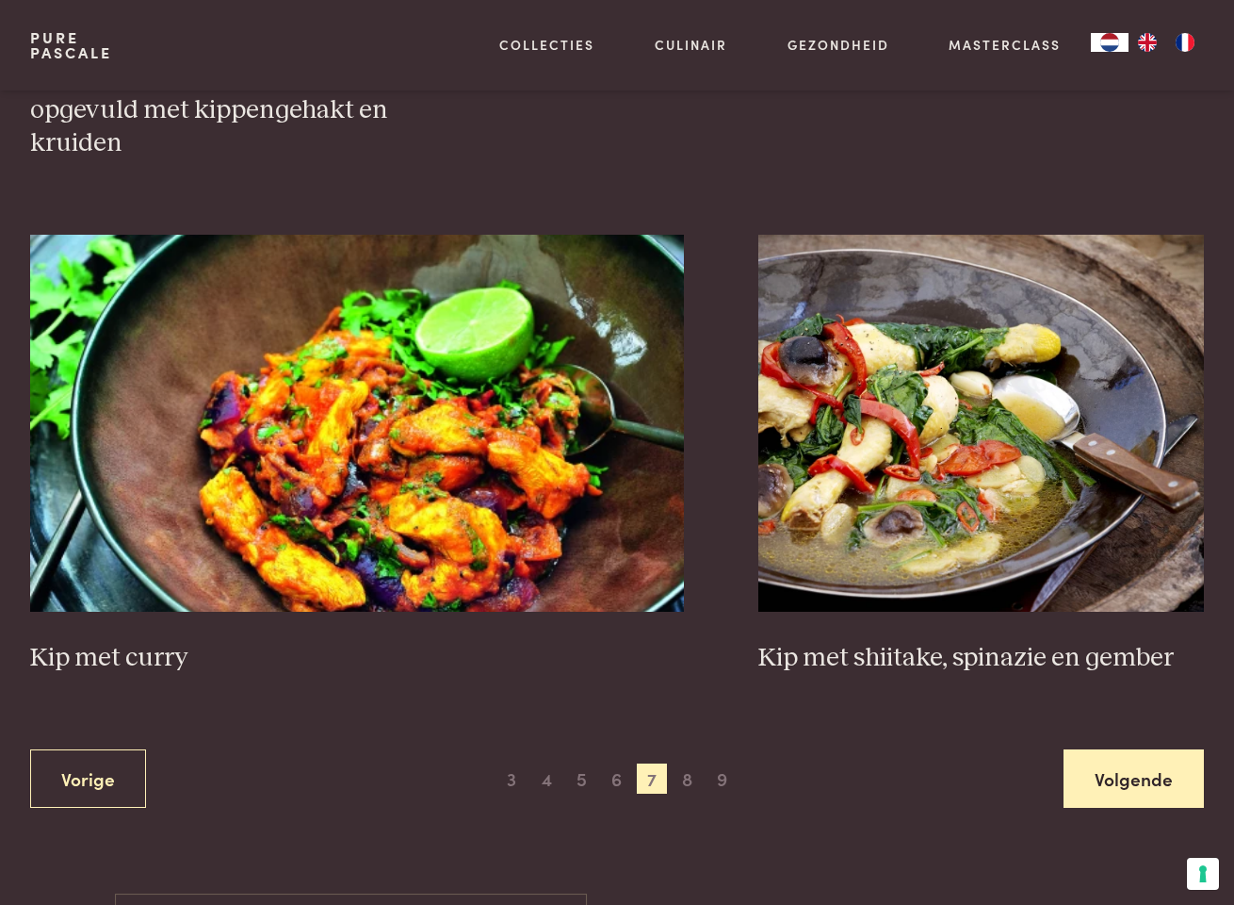
click at [1156, 749] on link "Volgende" at bounding box center [1134, 778] width 140 height 59
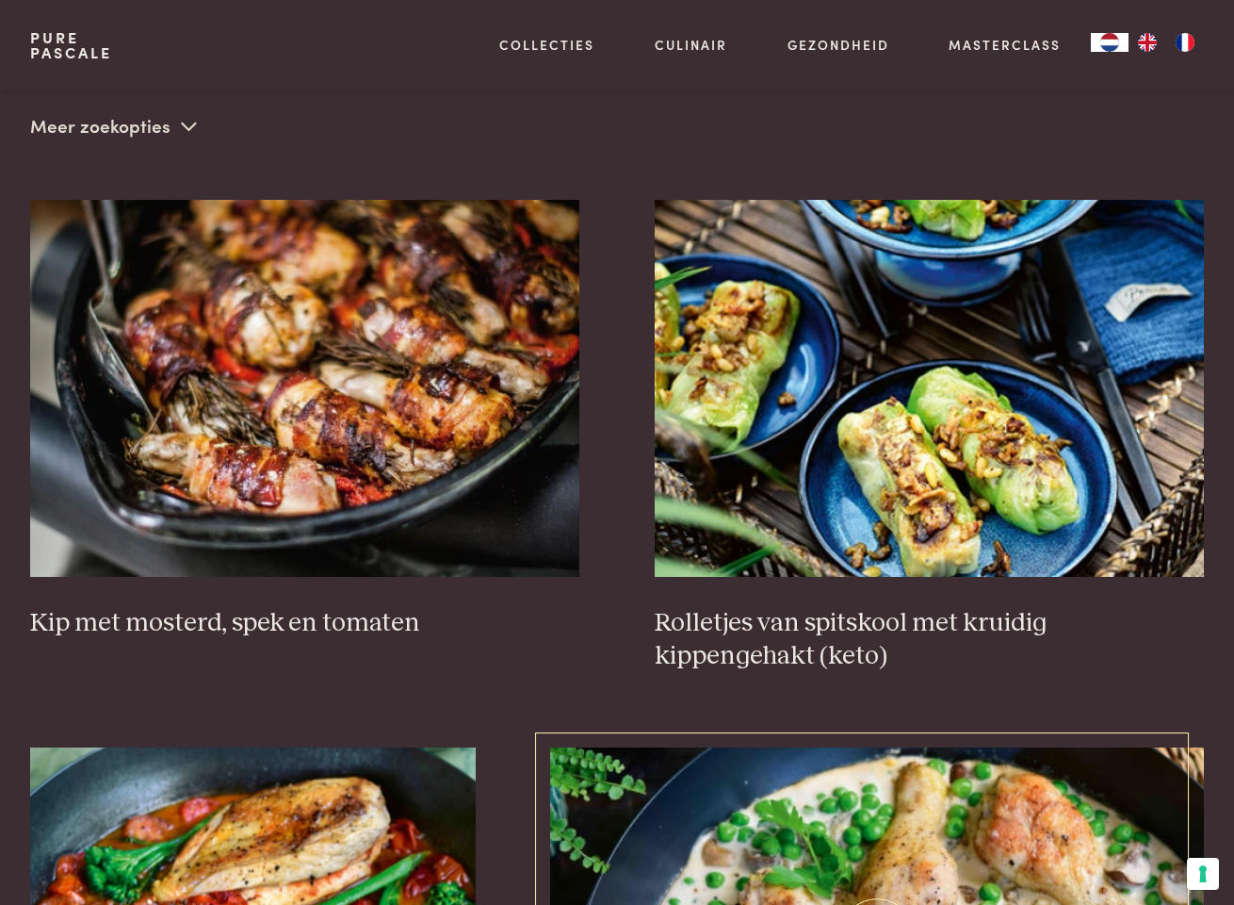
scroll to position [429, 0]
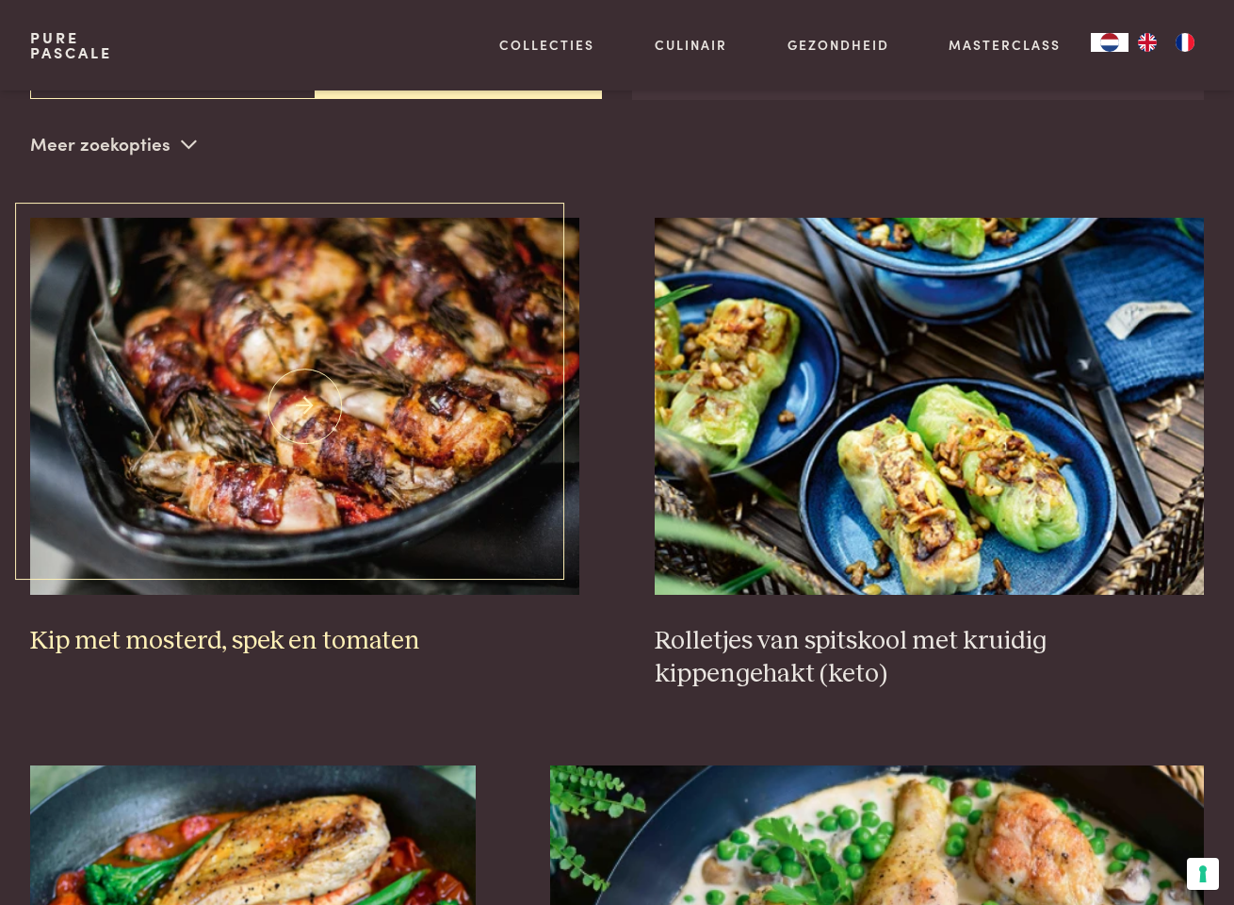
click at [330, 384] on img at bounding box center [304, 406] width 549 height 377
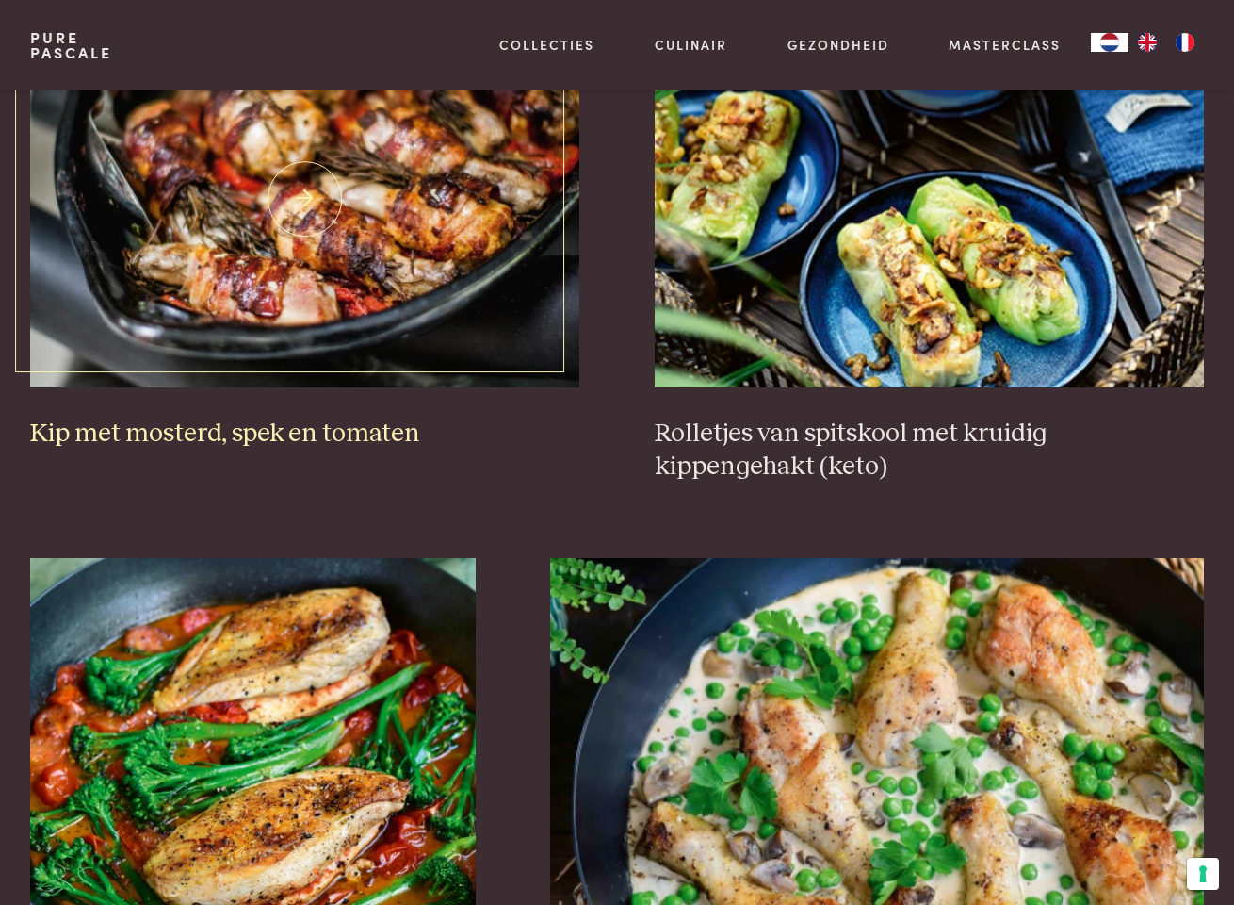
scroll to position [384, 0]
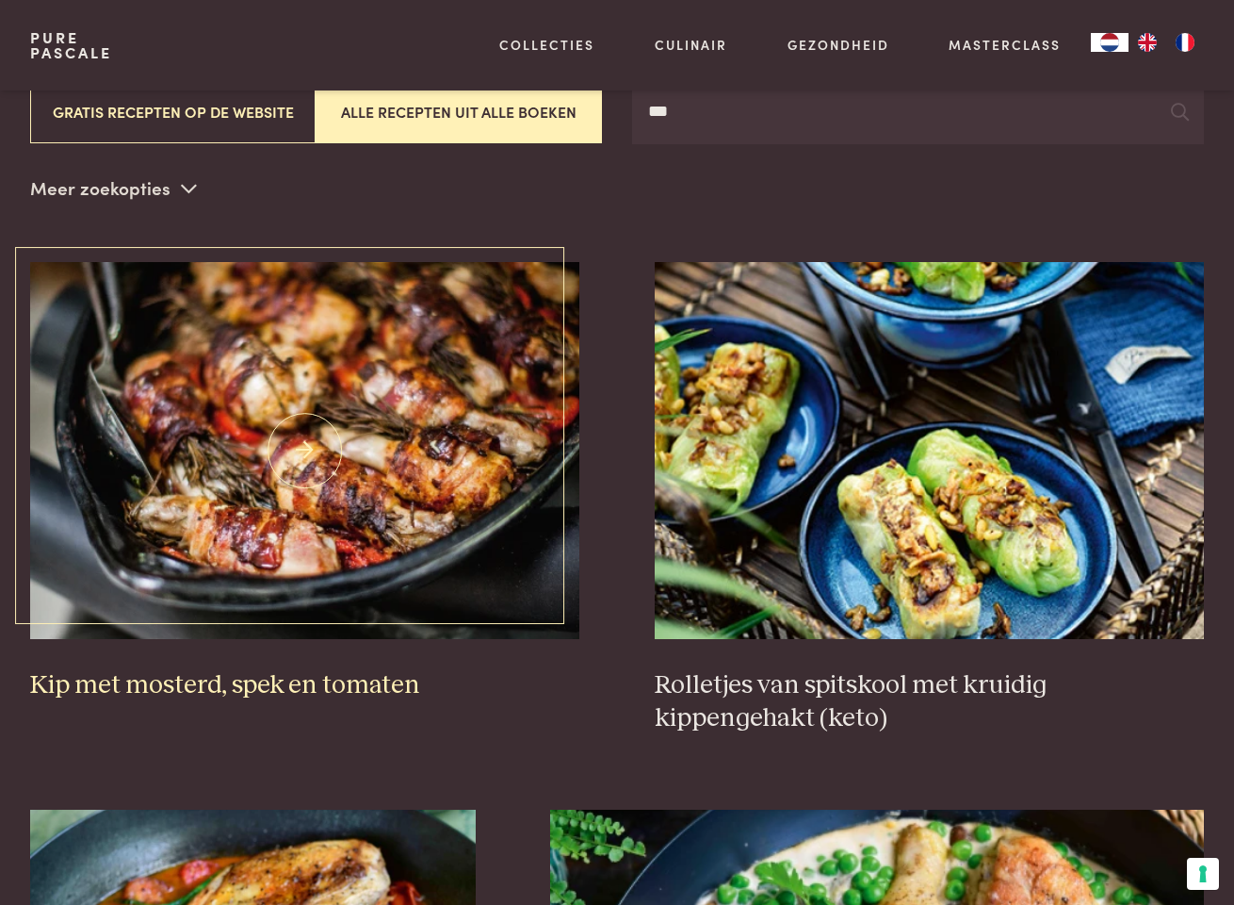
click at [382, 486] on img at bounding box center [304, 450] width 549 height 377
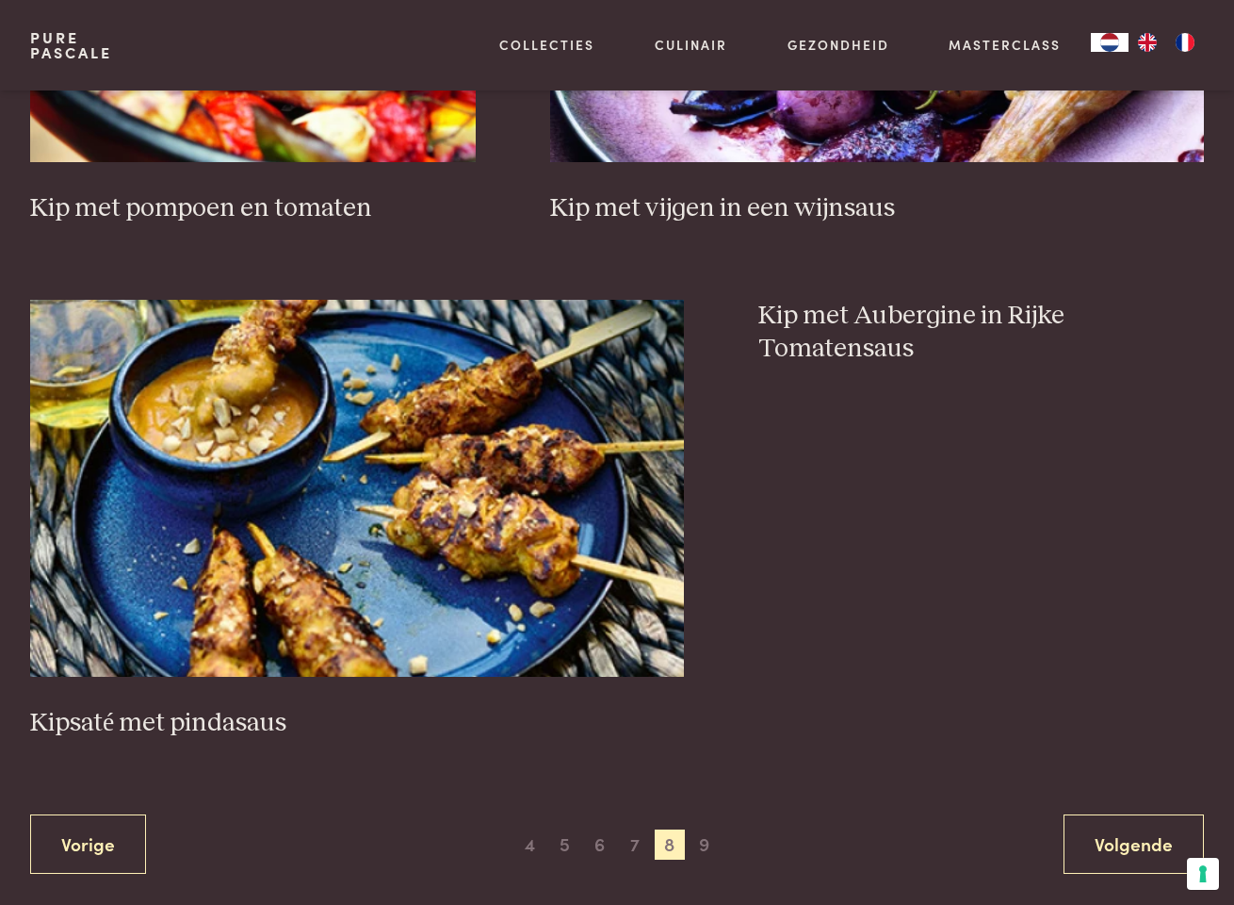
scroll to position [3158, 0]
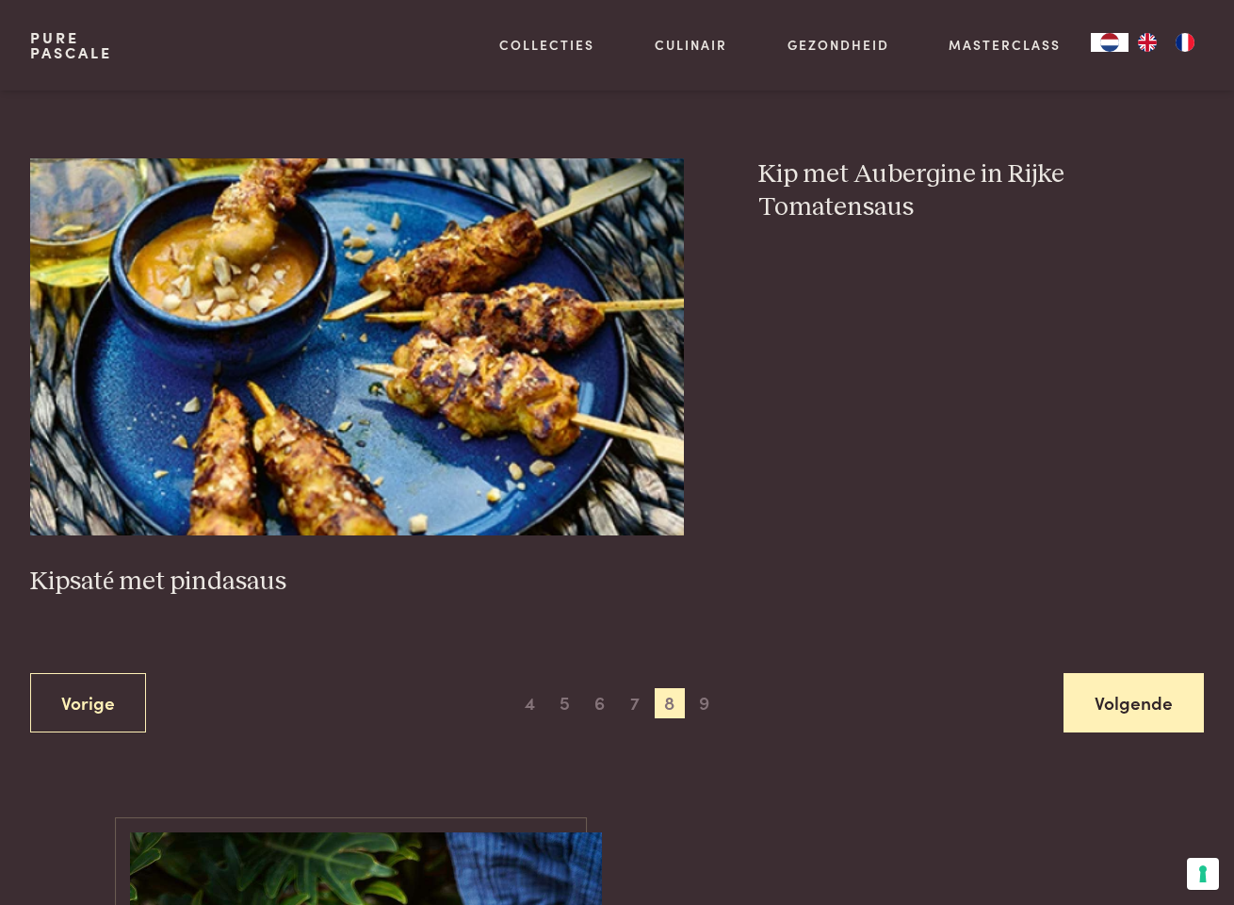
click at [1144, 695] on link "Volgende" at bounding box center [1134, 702] width 140 height 59
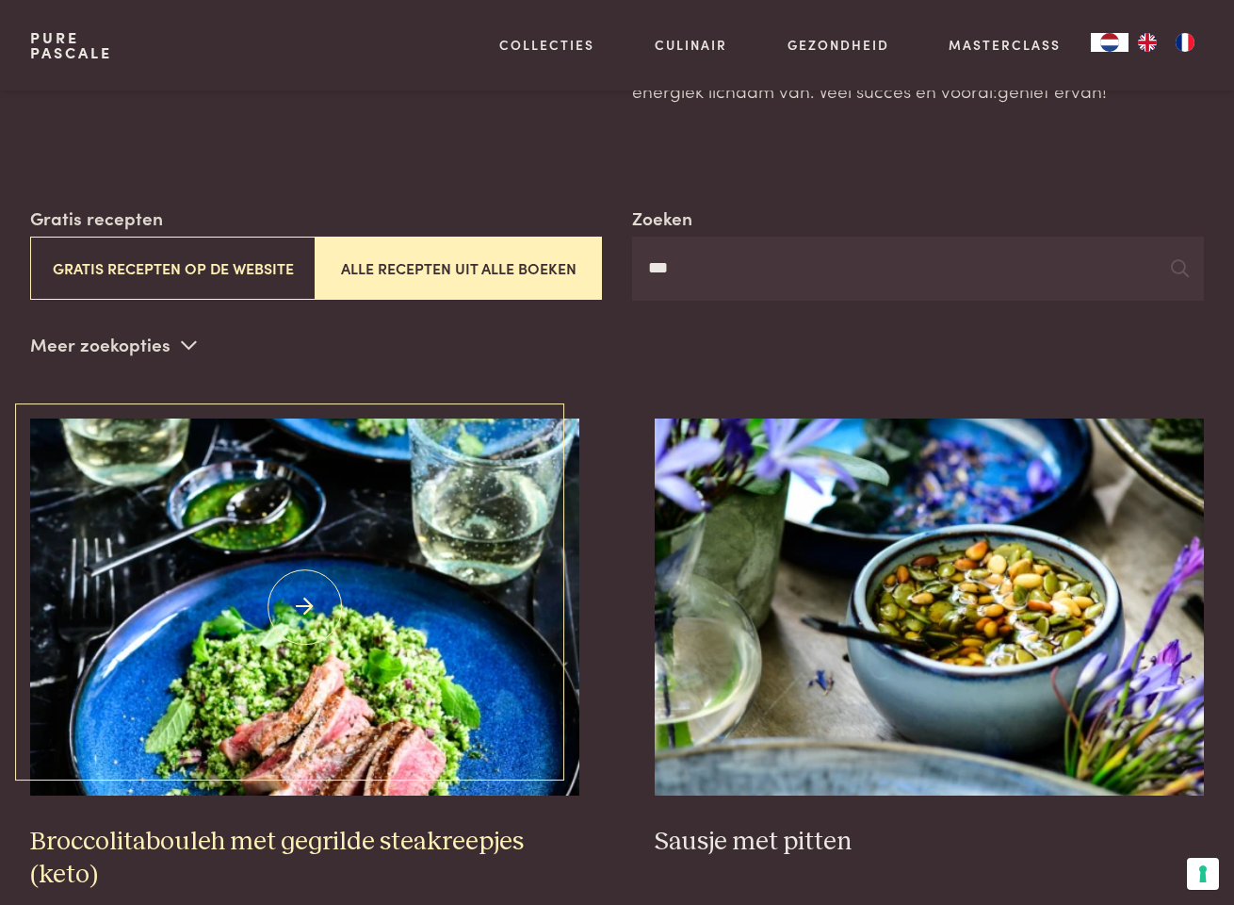
scroll to position [357, 0]
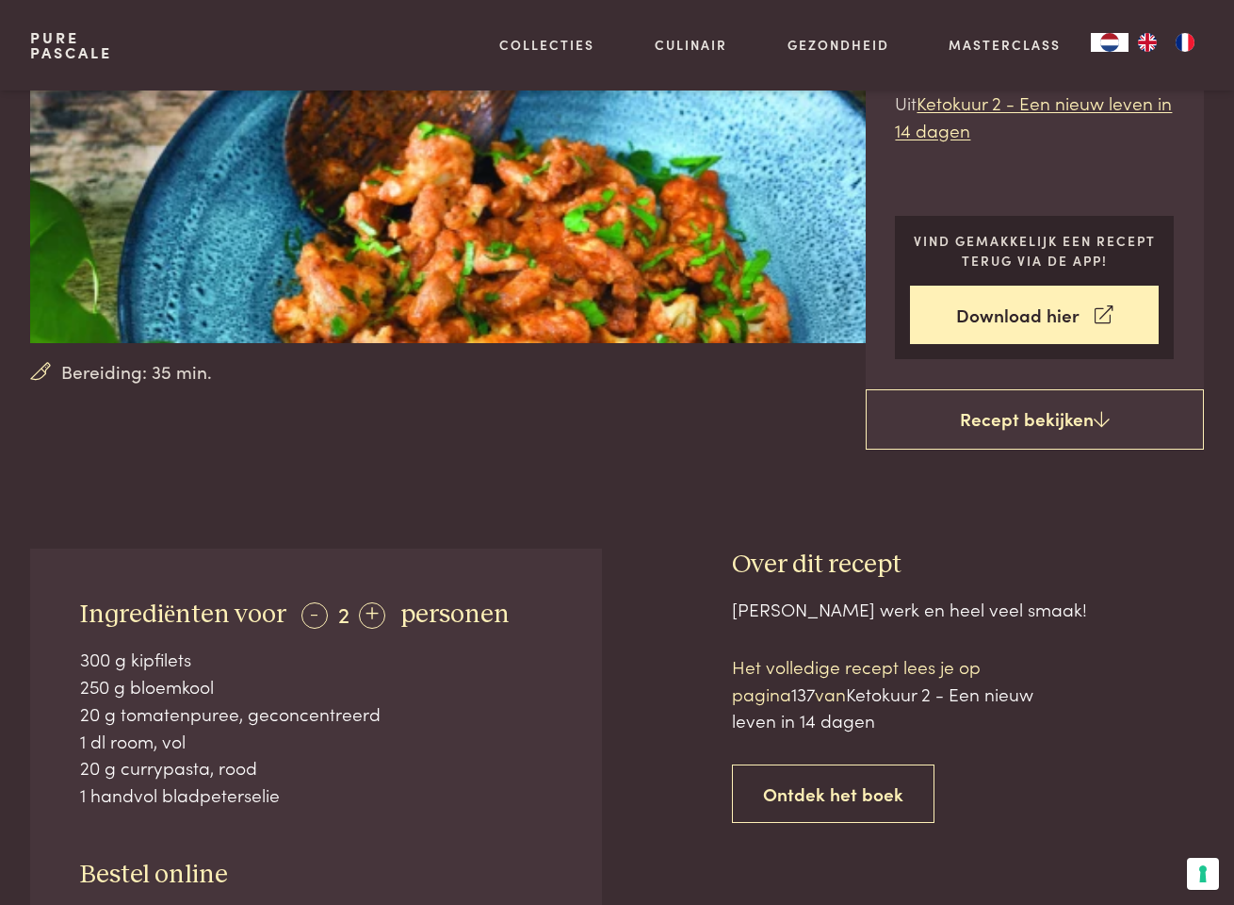
scroll to position [393, 0]
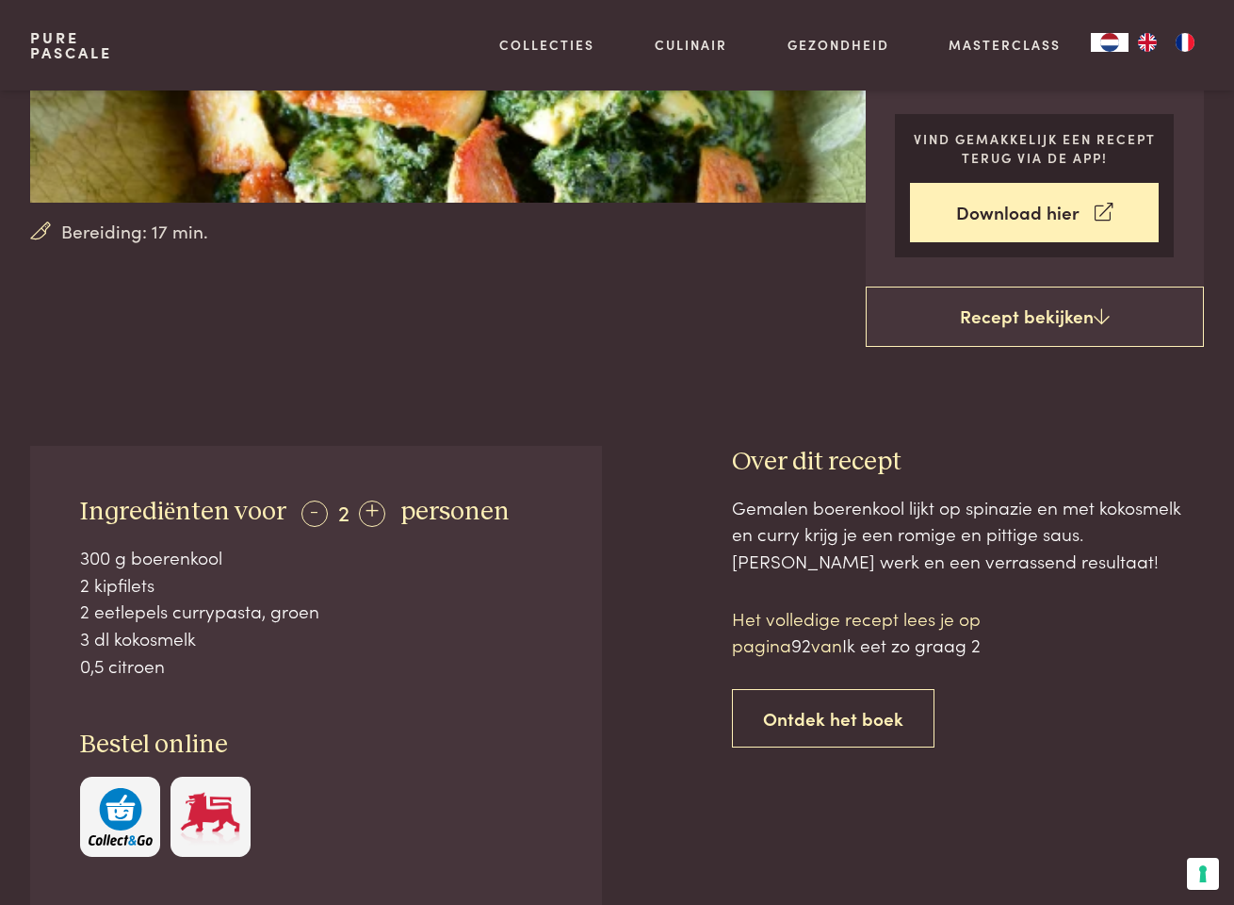
scroll to position [276, 0]
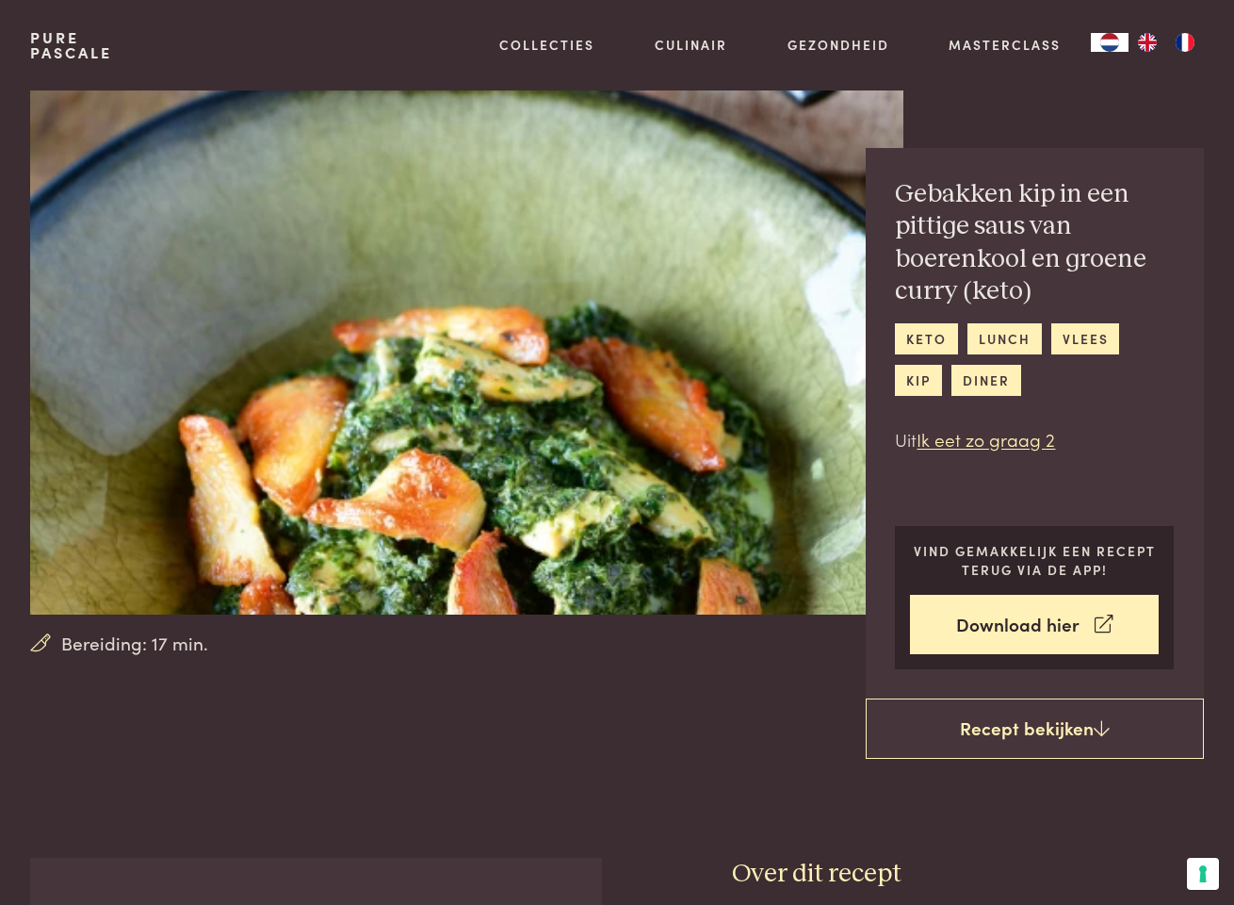
scroll to position [358, 0]
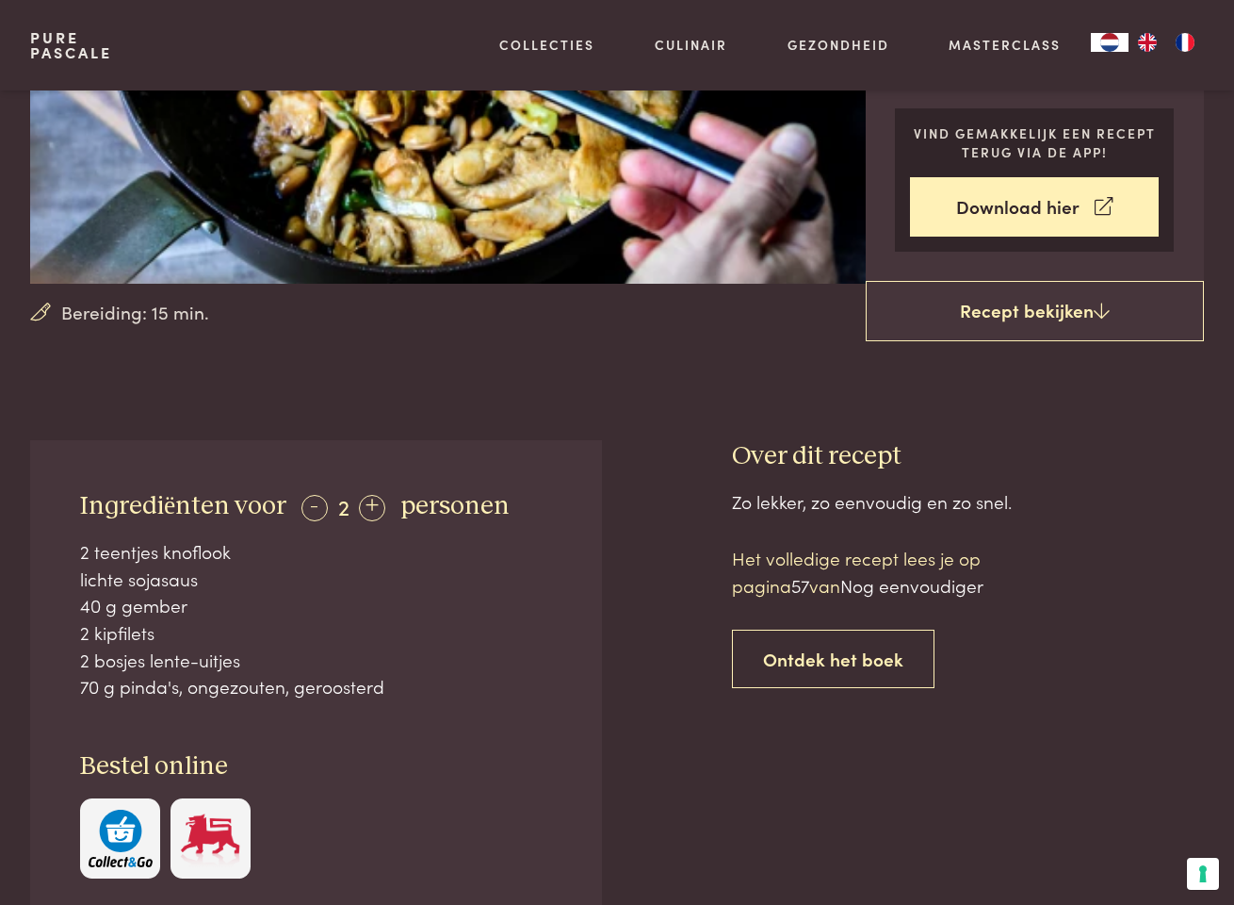
scroll to position [199, 0]
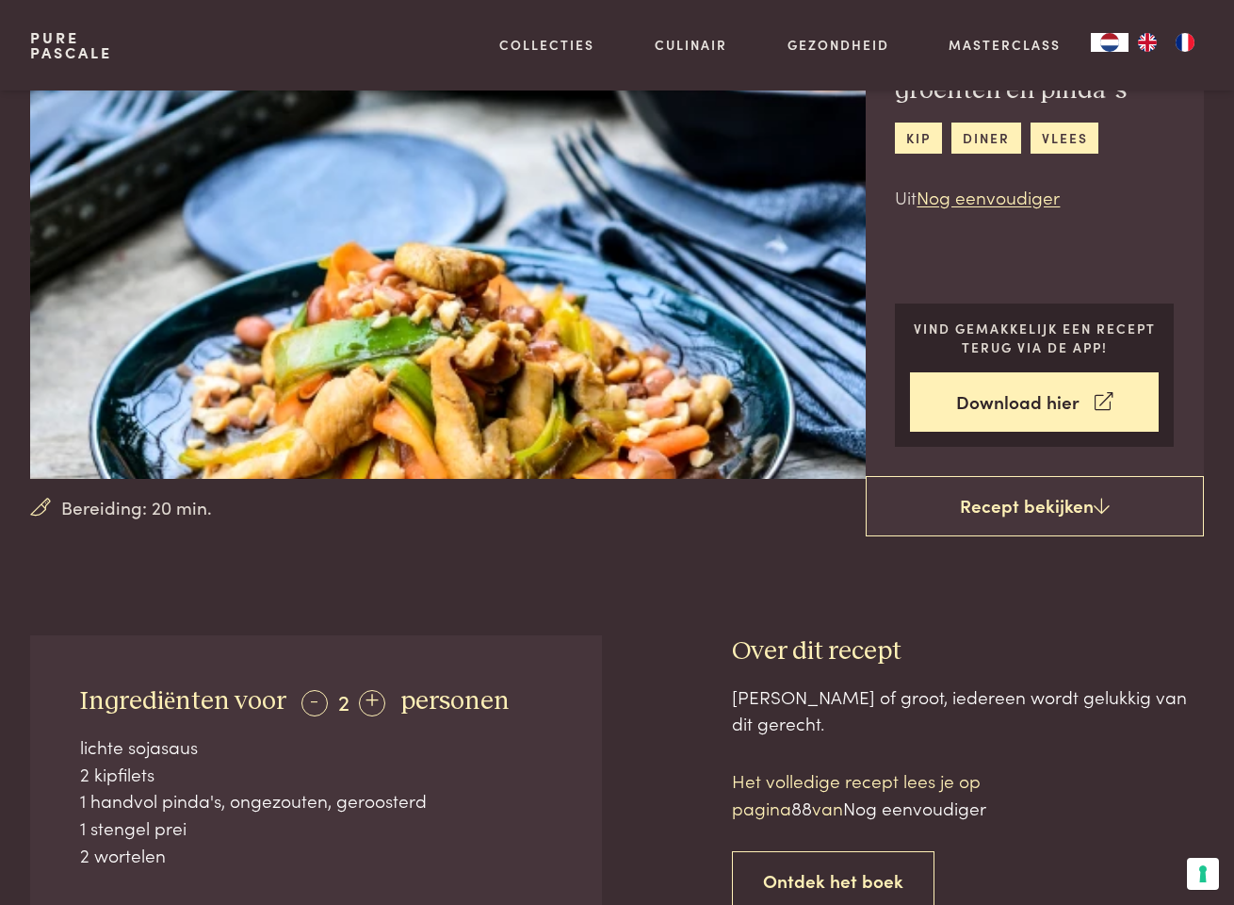
scroll to position [256, 0]
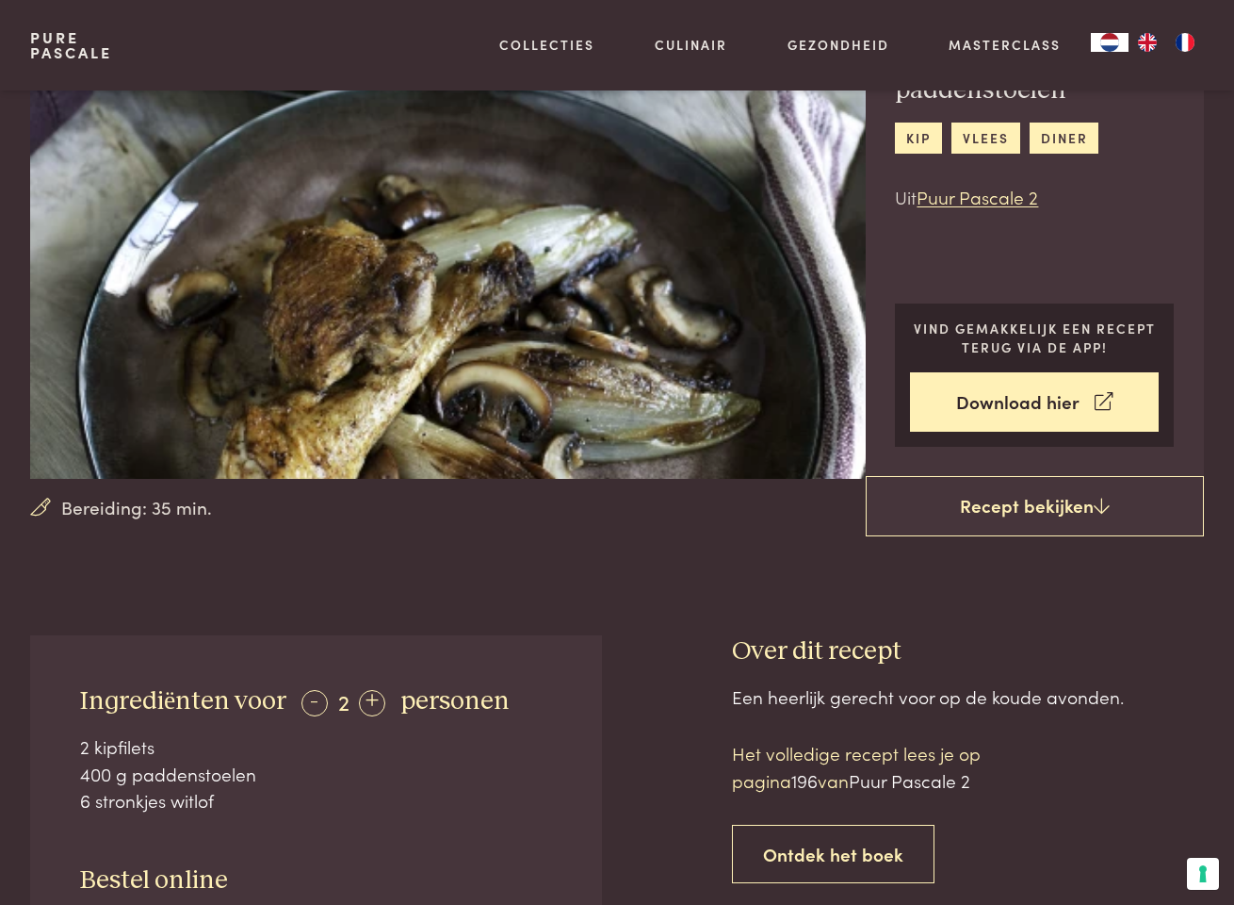
scroll to position [57, 0]
